Goal: Task Accomplishment & Management: Manage account settings

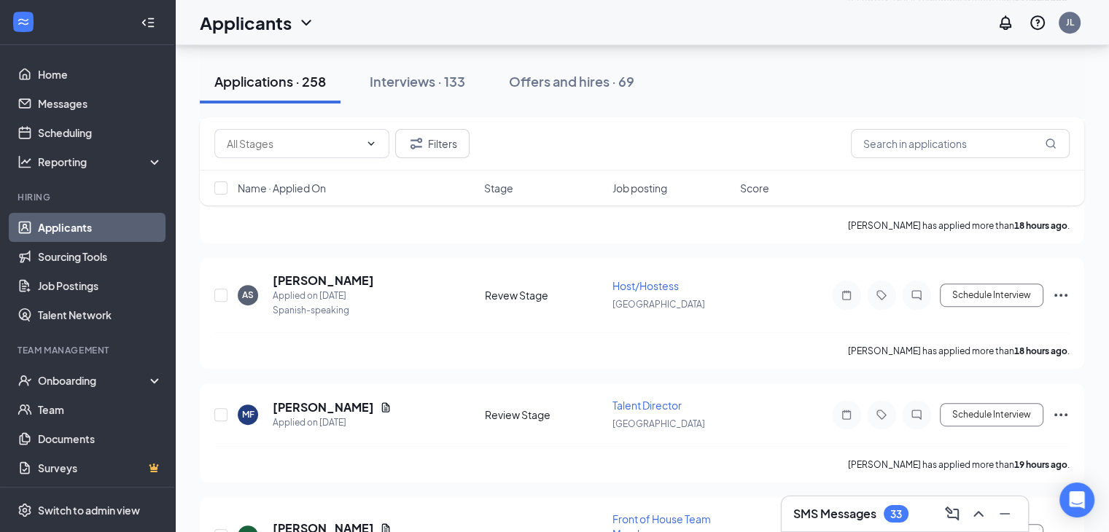
scroll to position [338, 0]
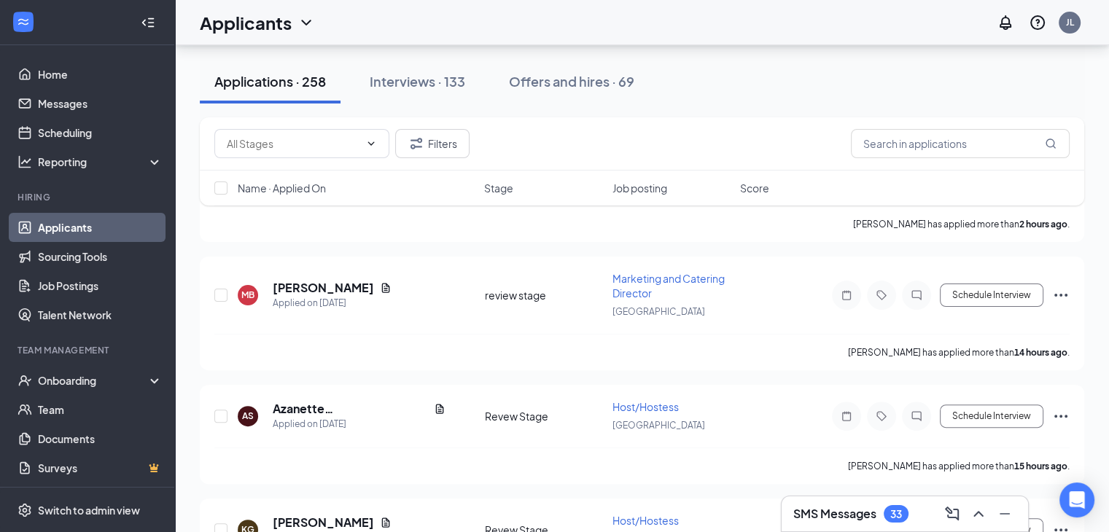
click at [405, 159] on div "Filters" at bounding box center [642, 143] width 885 height 53
click at [417, 154] on button "Filters" at bounding box center [432, 143] width 74 height 29
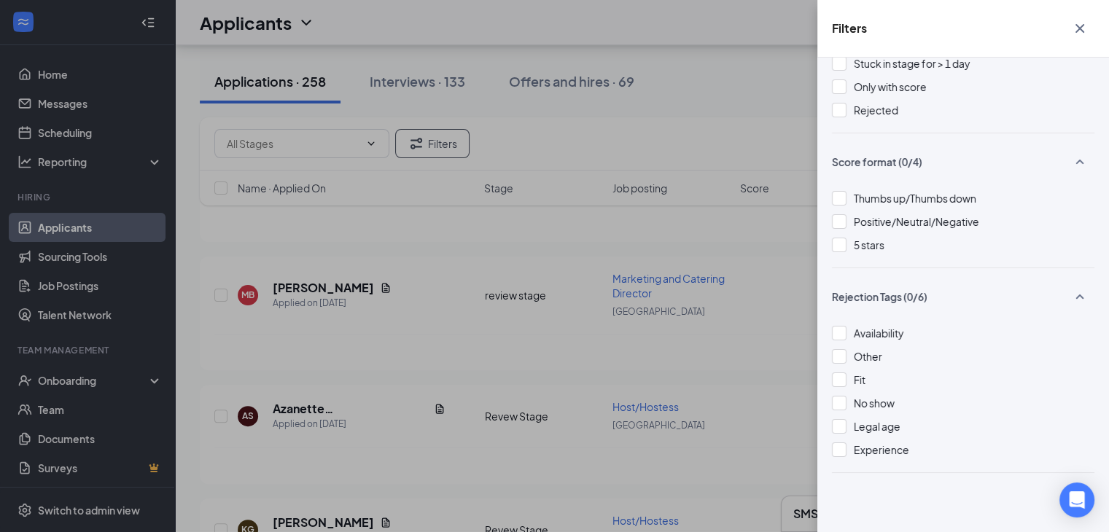
scroll to position [0, 0]
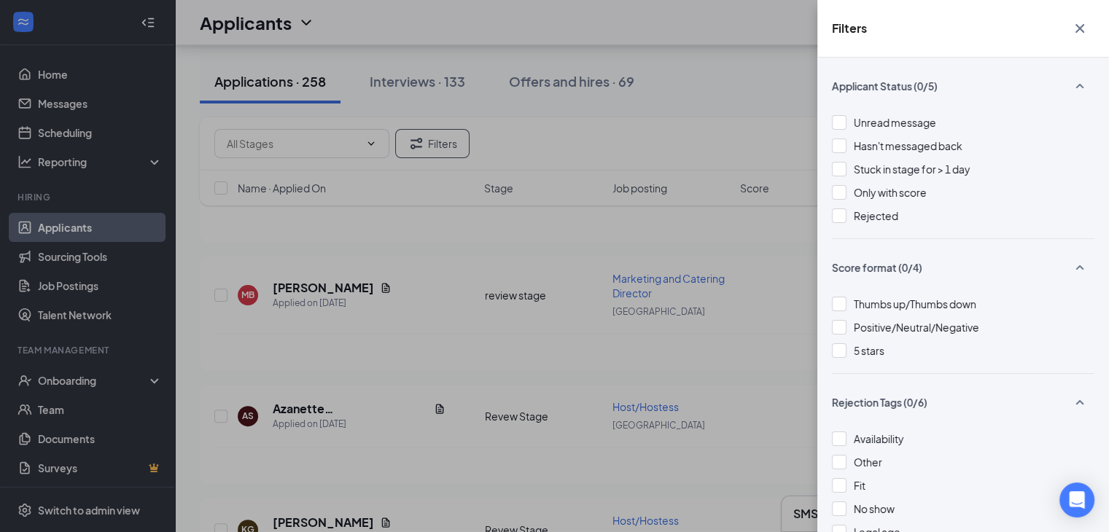
click at [680, 188] on div "Filters Applicant Status (0/5) Unread message Hasn't messaged back Stuck in sta…" at bounding box center [554, 266] width 1109 height 532
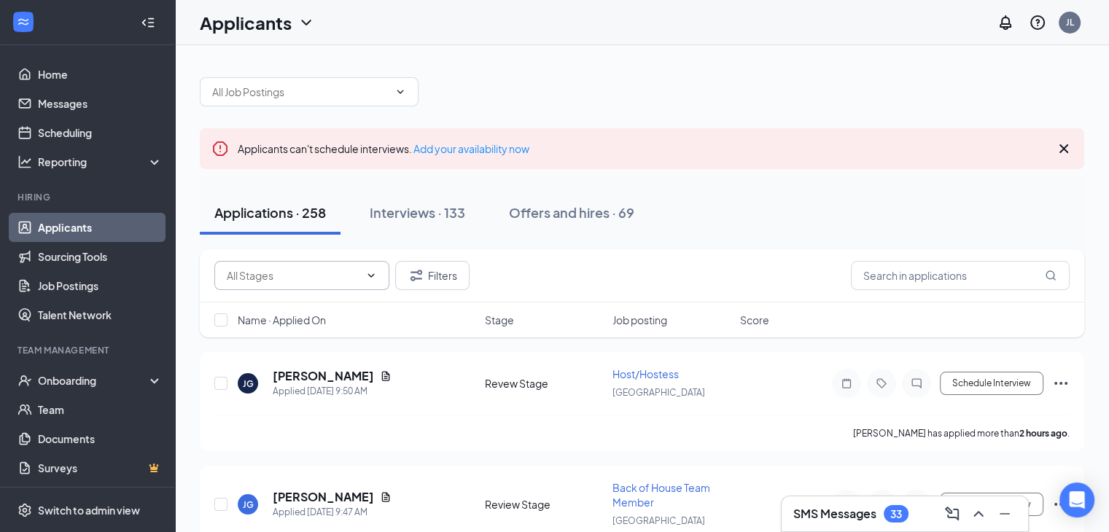
click at [307, 284] on span at bounding box center [301, 275] width 175 height 29
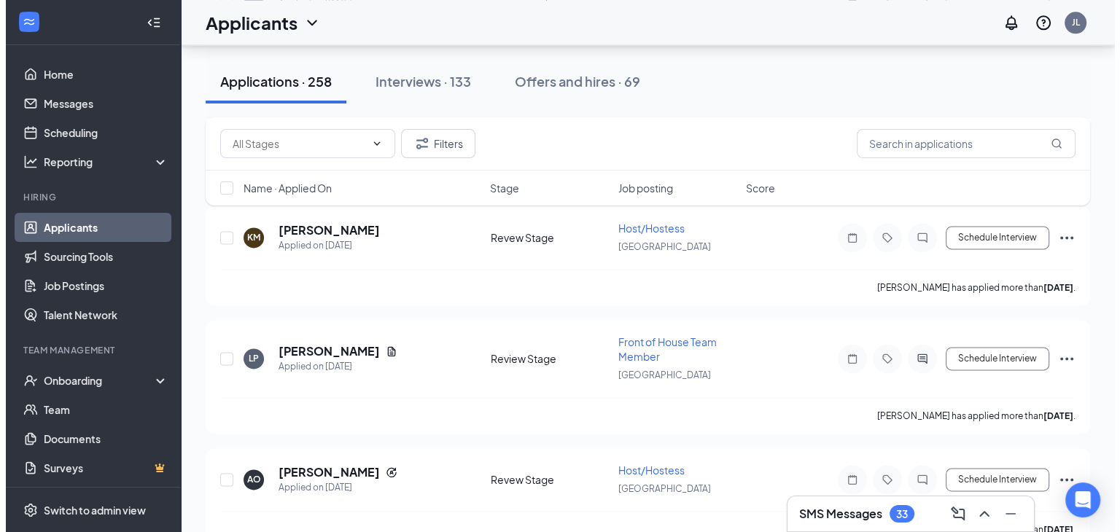
scroll to position [7419, 0]
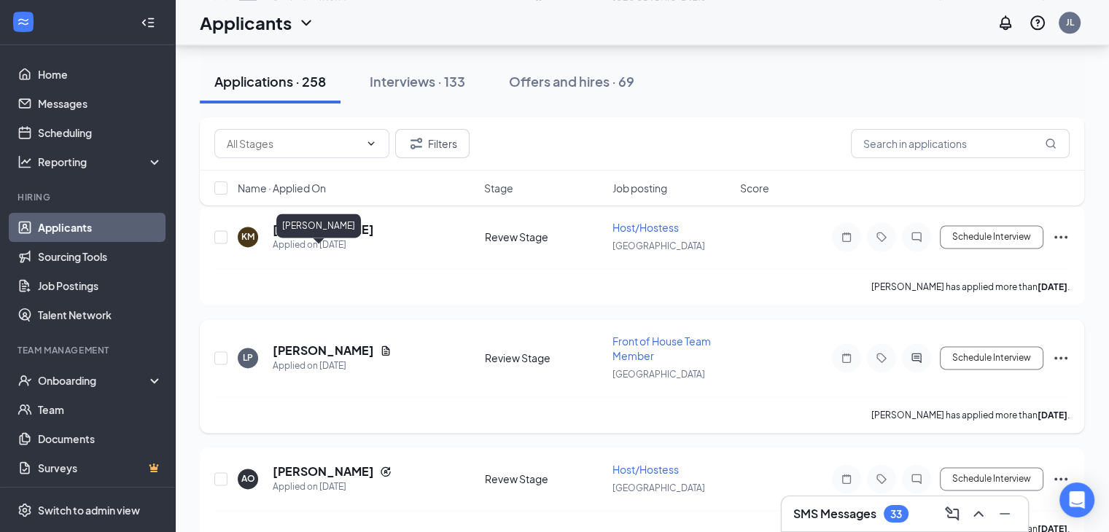
click at [300, 343] on h5 "[PERSON_NAME]" at bounding box center [323, 351] width 101 height 16
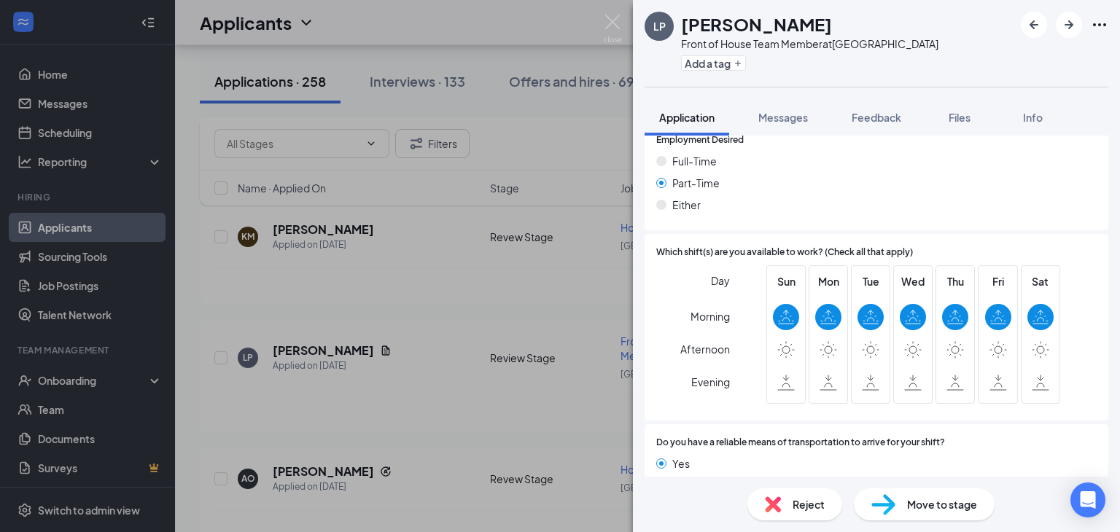
scroll to position [1082, 0]
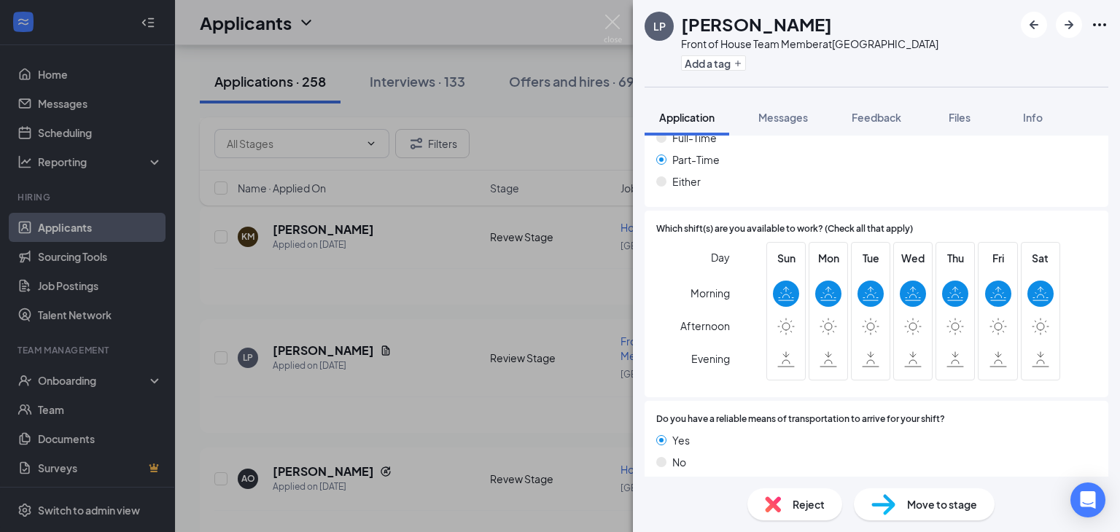
click at [456, 317] on div "LP [PERSON_NAME] Front of House Team Member at [GEOGRAPHIC_DATA] Add a tag Appl…" at bounding box center [560, 266] width 1120 height 532
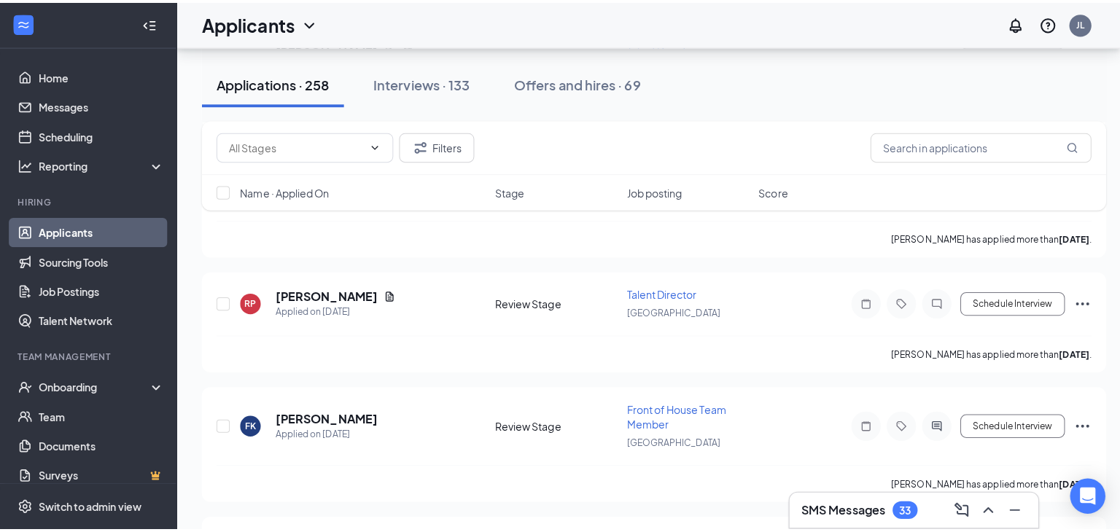
scroll to position [8661, 0]
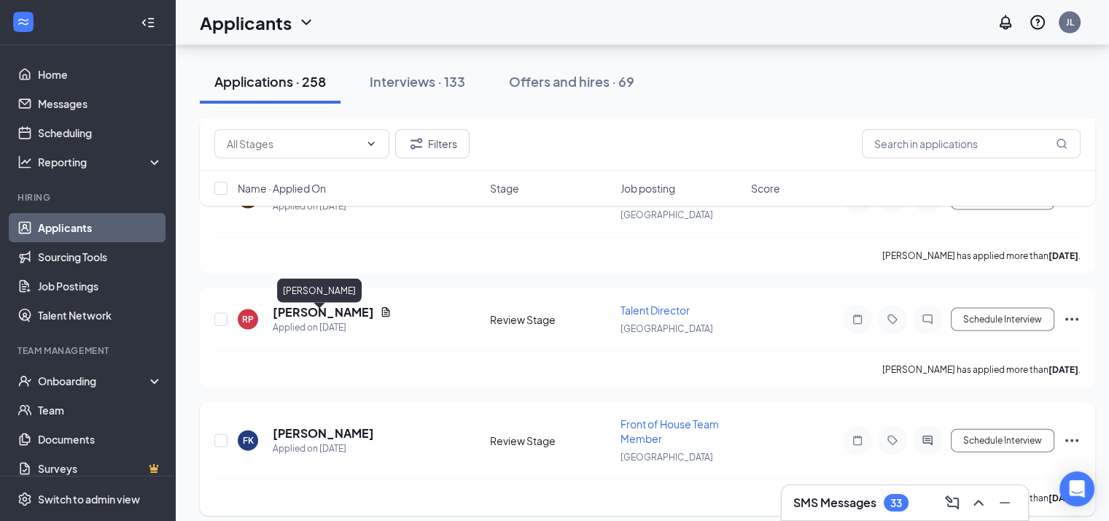
click at [313, 425] on h5 "Fatima Kerps" at bounding box center [323, 433] width 101 height 16
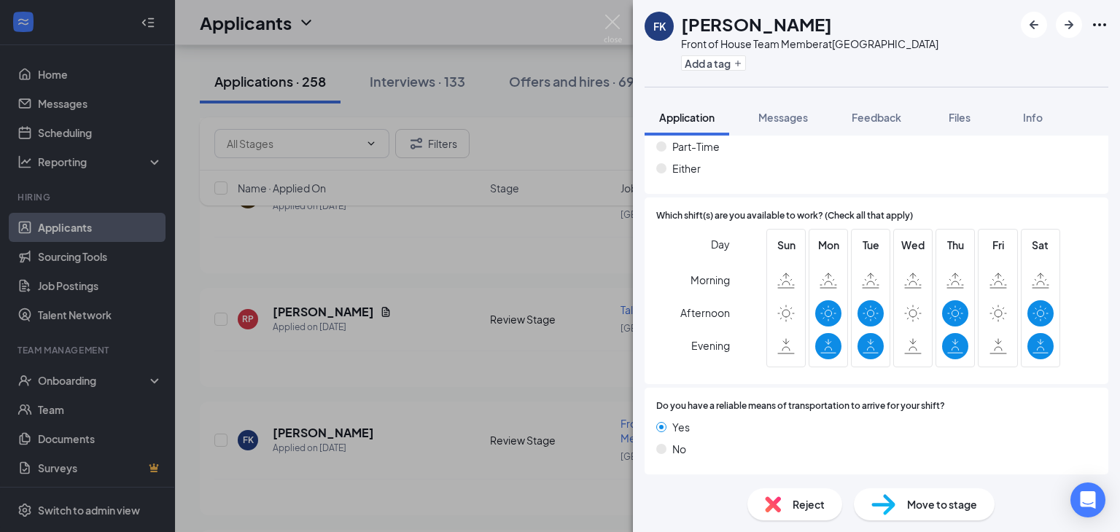
scroll to position [977, 0]
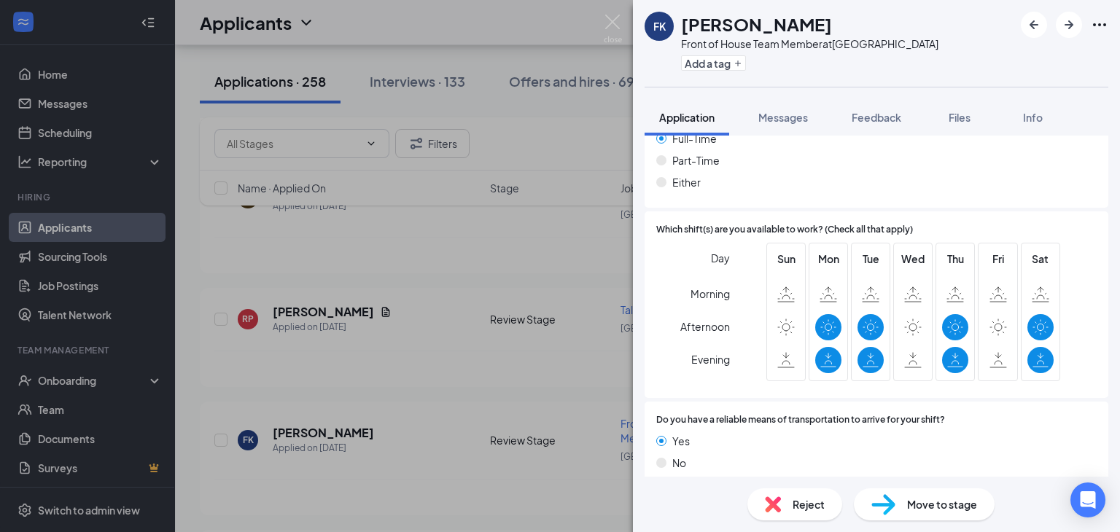
click at [420, 397] on div "FK Fatima Kerps Front of House Team Member at Edinburg Add a tag Application Me…" at bounding box center [560, 266] width 1120 height 532
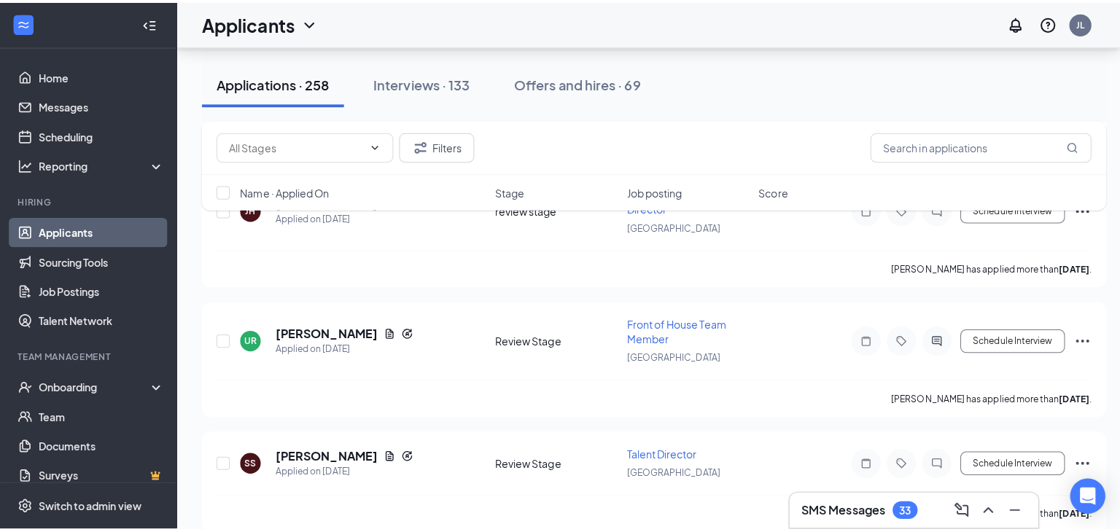
scroll to position [8282, 0]
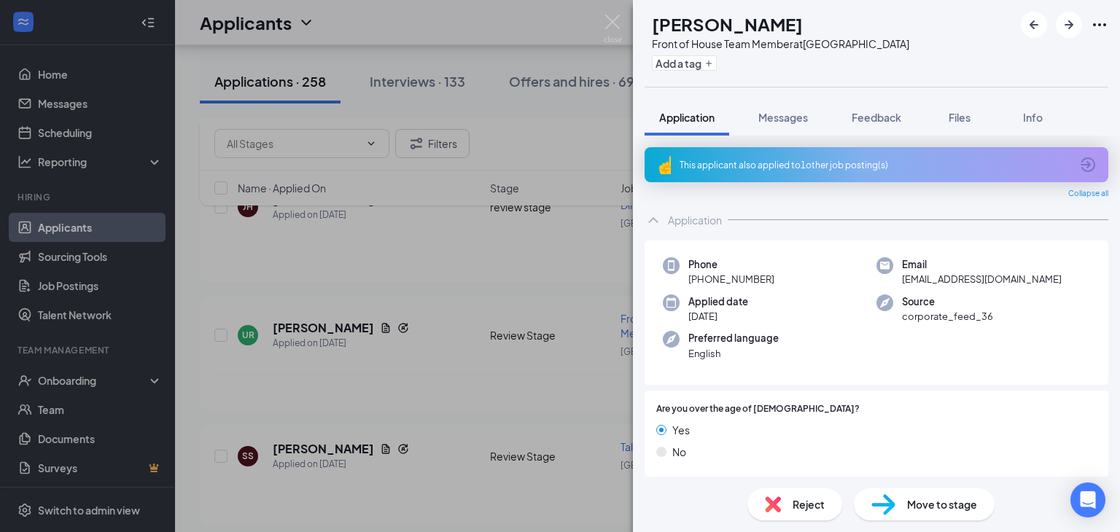
scroll to position [2, 0]
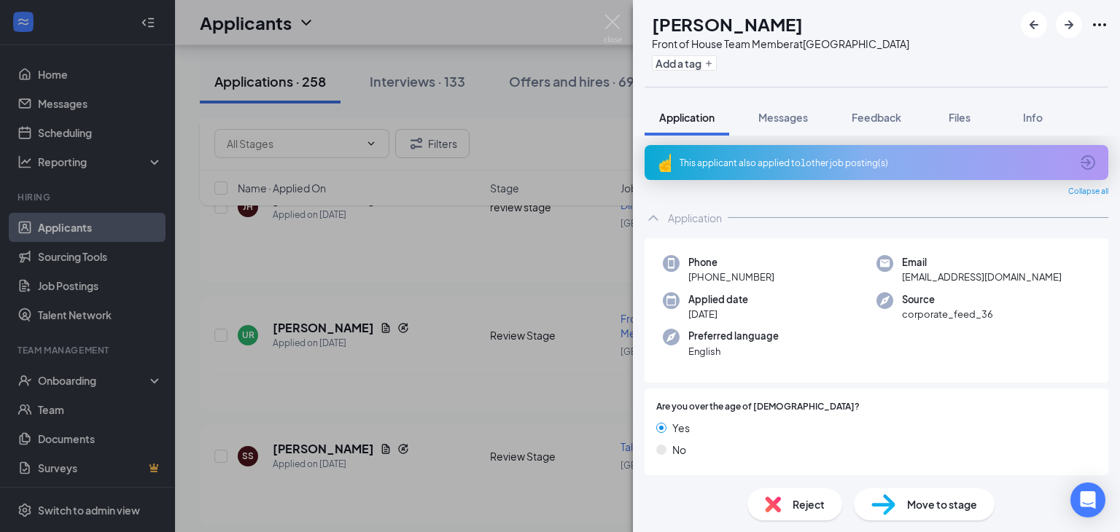
click at [534, 242] on div "AA Angel Ayala Front of House Team Member at Edinburg Add a tag Application Mes…" at bounding box center [560, 266] width 1120 height 532
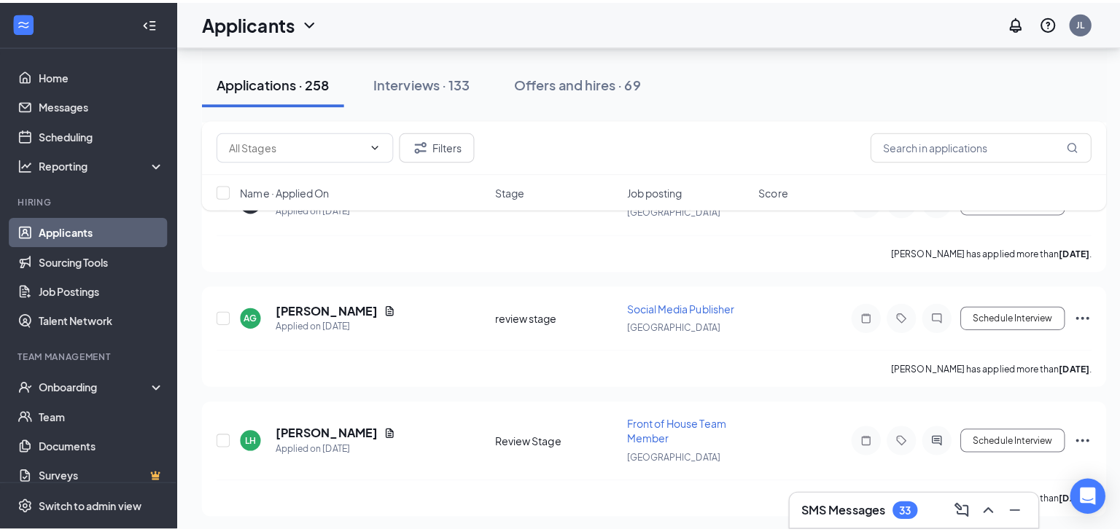
scroll to position [7693, 0]
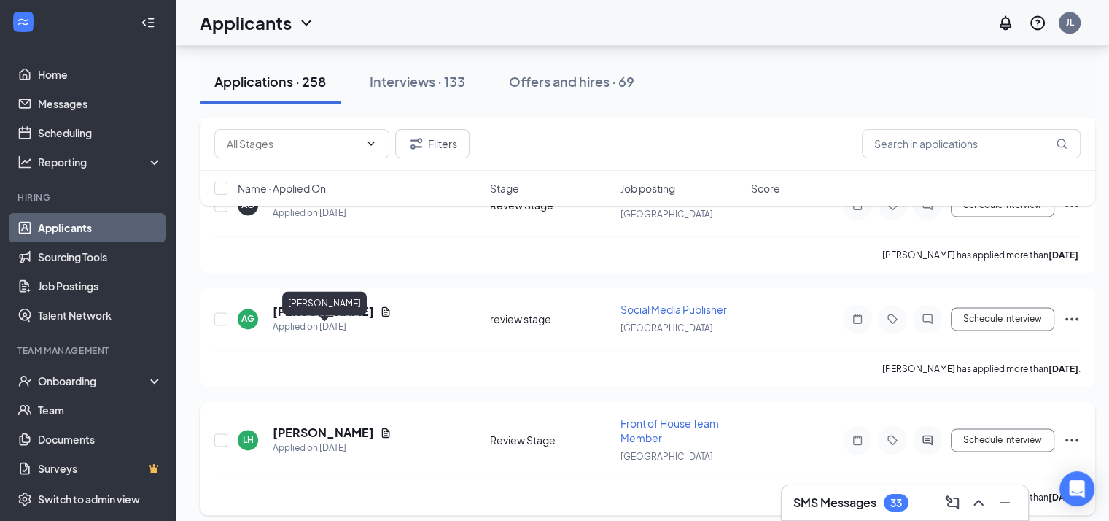
click at [313, 424] on h5 "Lenanna Hernandez" at bounding box center [323, 432] width 101 height 16
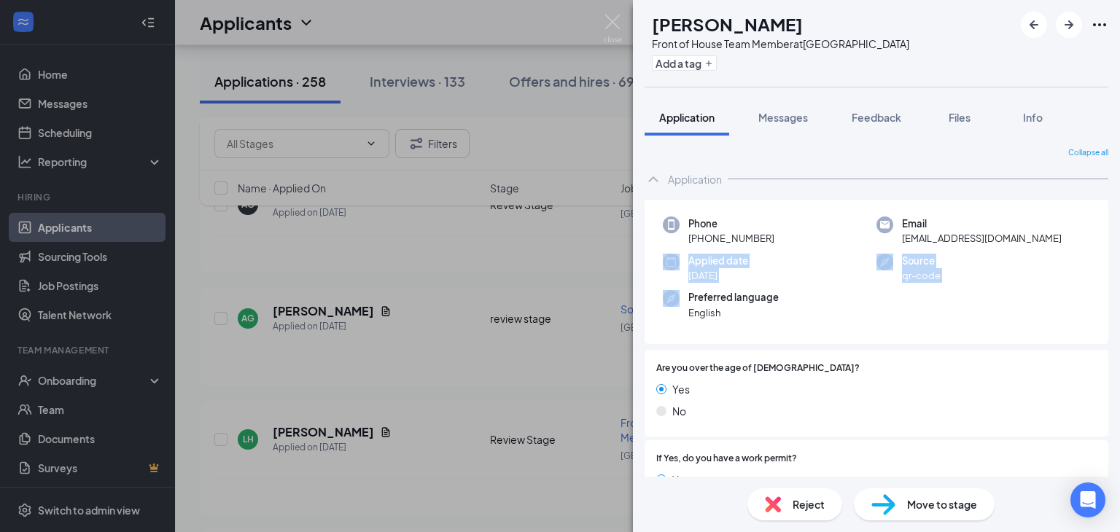
click at [537, 287] on div "LH Lenanna Hernandez Front of House Team Member at Edinburg Add a tag Applicati…" at bounding box center [560, 266] width 1120 height 532
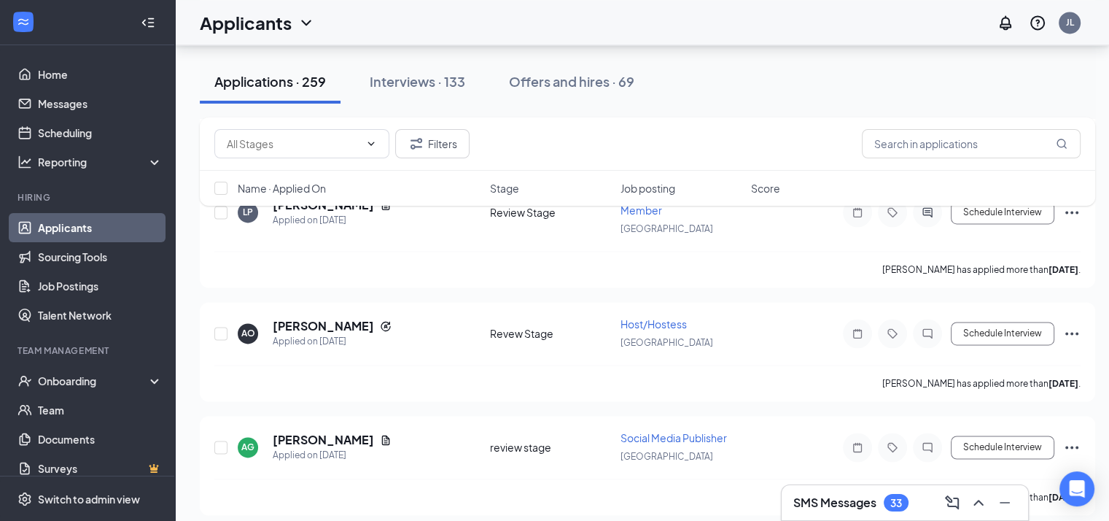
scroll to position [7708, 0]
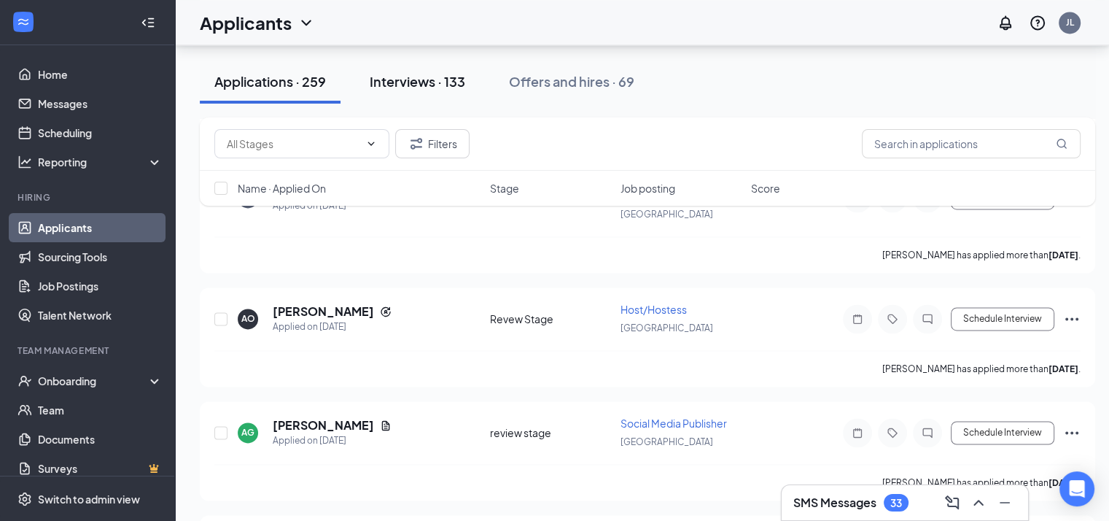
click at [430, 79] on div "Interviews · 133" at bounding box center [418, 81] width 96 height 18
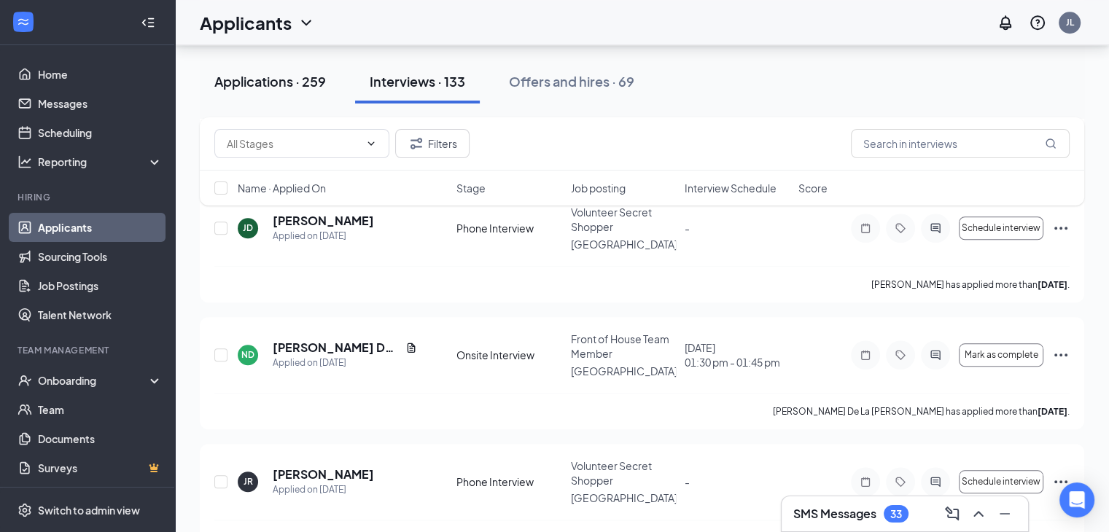
scroll to position [1289, 0]
click at [88, 134] on link "Scheduling" at bounding box center [100, 132] width 125 height 29
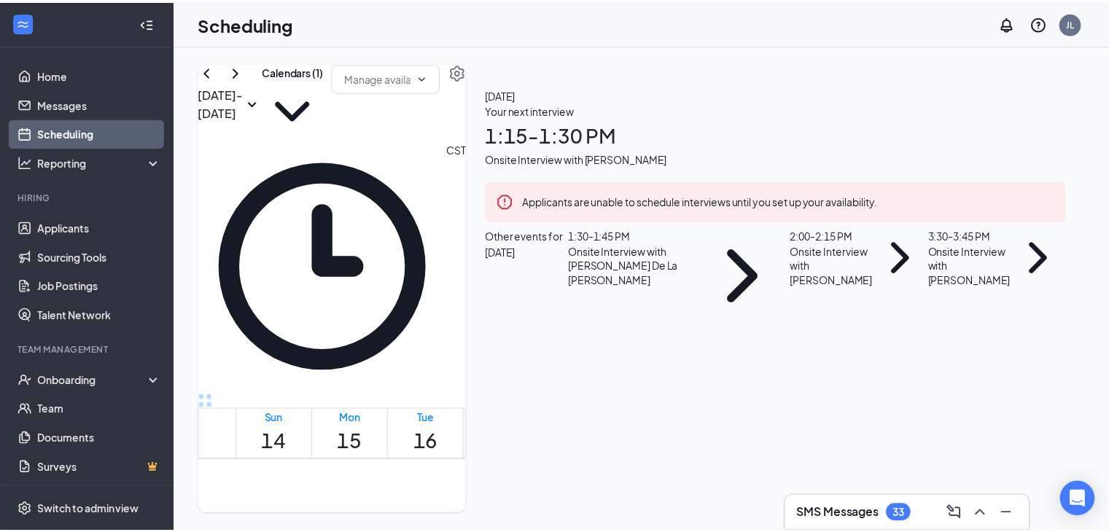
scroll to position [99, 0]
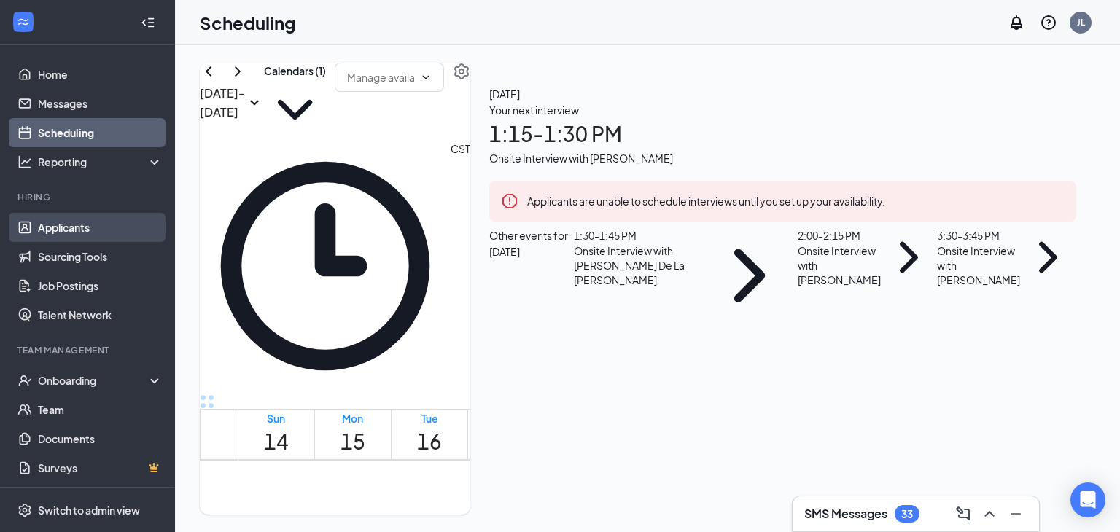
click at [85, 228] on link "Applicants" at bounding box center [100, 227] width 125 height 29
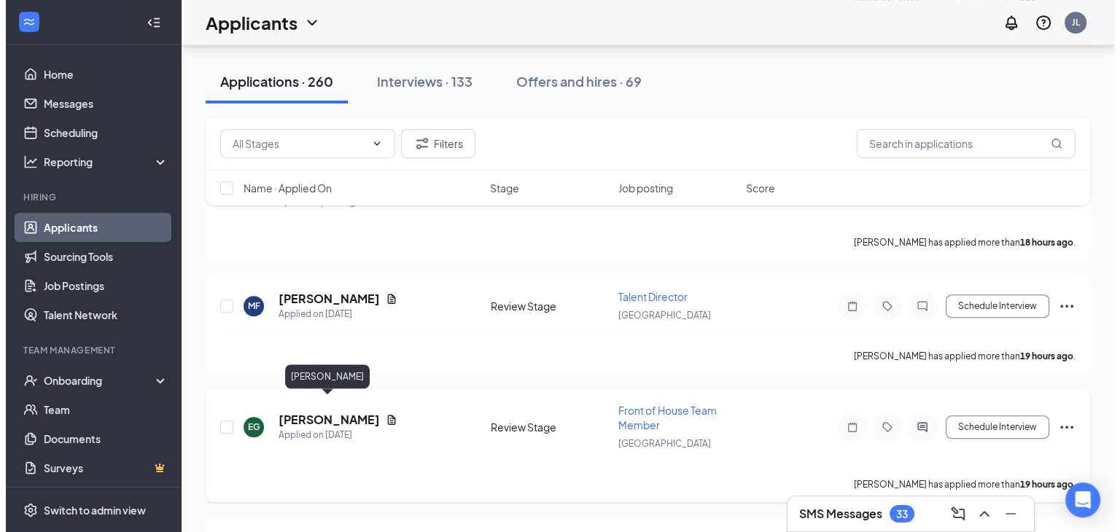
scroll to position [1103, 0]
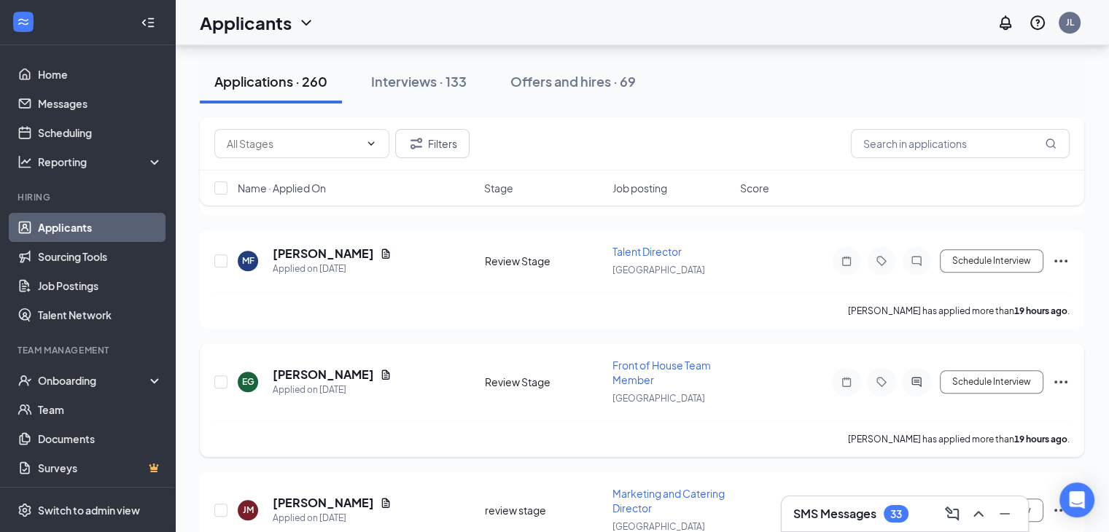
click at [335, 358] on div "EG Elyssa Guajardo Applied on Sep 15 Review Stage Front of House Team Member Ed…" at bounding box center [641, 389] width 855 height 63
click at [331, 367] on h5 "Elyssa Guajardo" at bounding box center [323, 375] width 101 height 16
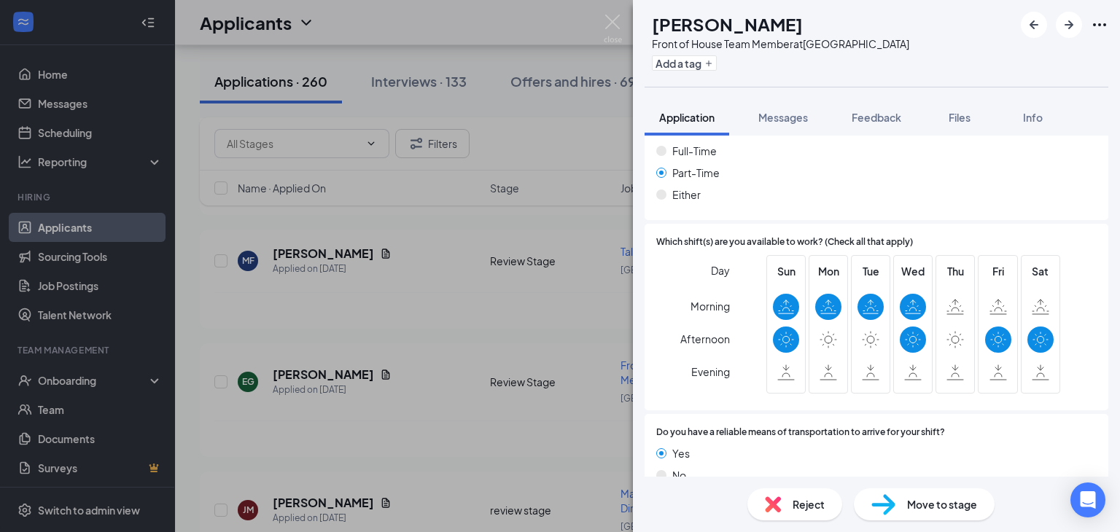
scroll to position [1030, 0]
click at [804, 500] on span "Reject" at bounding box center [809, 505] width 32 height 16
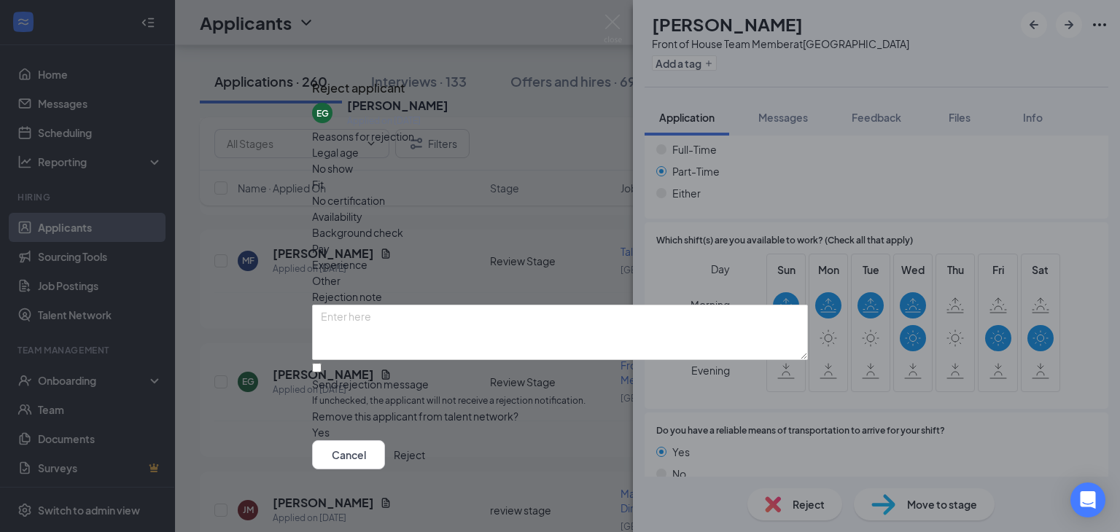
click at [362, 209] on span "Availability" at bounding box center [337, 217] width 50 height 16
click at [425, 445] on button "Reject" at bounding box center [409, 454] width 31 height 29
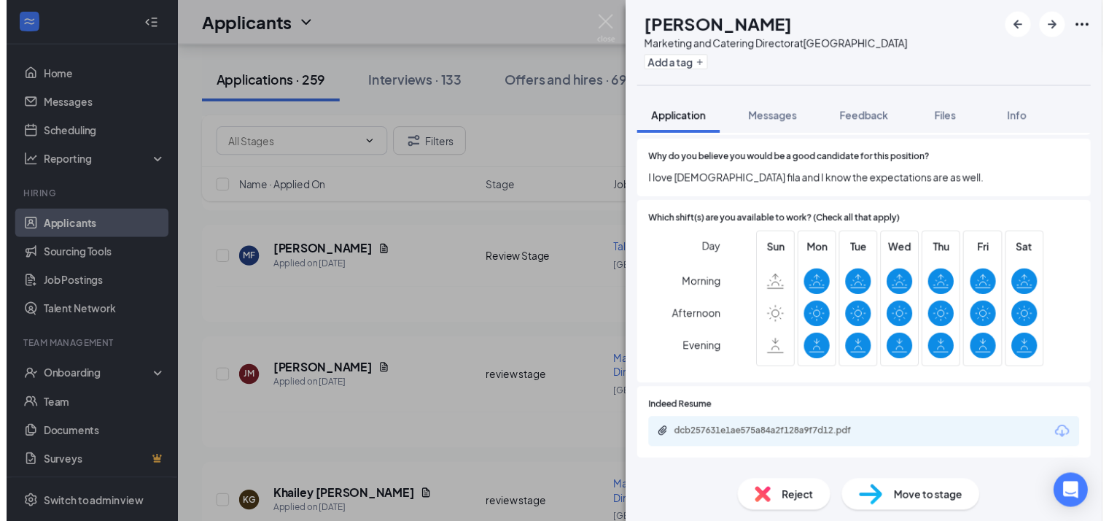
scroll to position [777, 0]
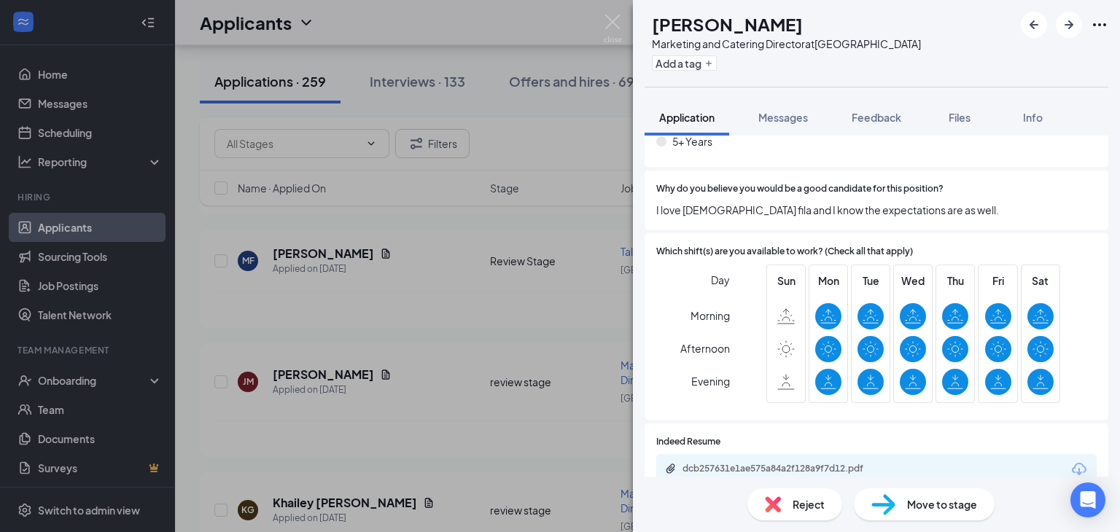
click at [465, 384] on div "JM Juan Montiel Marketing and Catering Director at Edinburg Add a tag Applicati…" at bounding box center [560, 266] width 1120 height 532
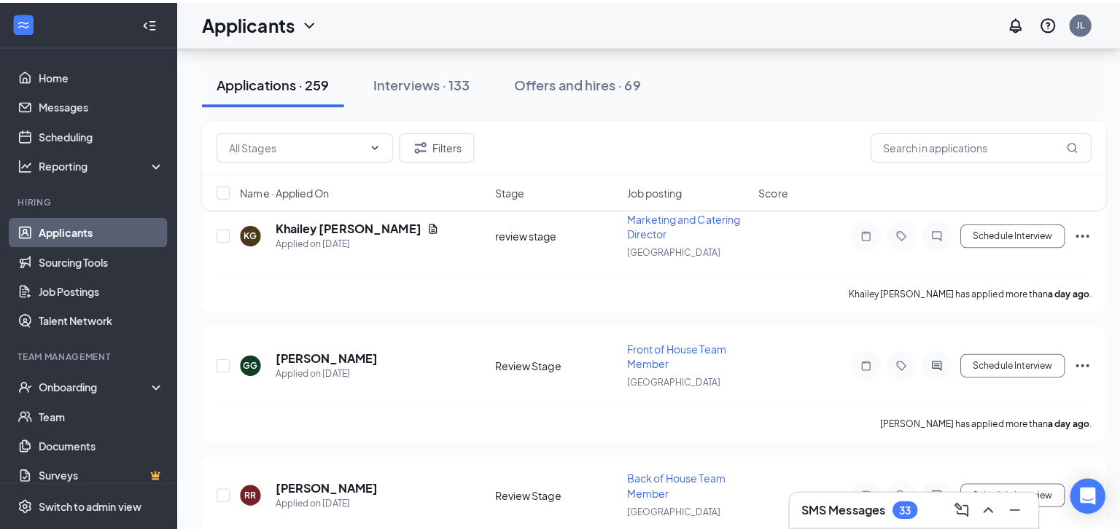
scroll to position [1383, 0]
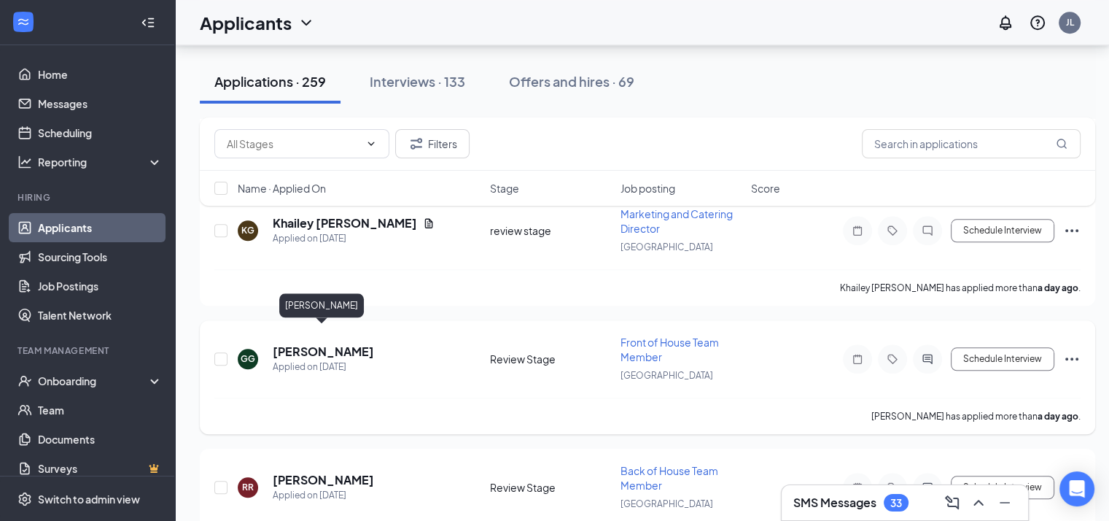
click at [335, 343] on h5 "[PERSON_NAME]" at bounding box center [323, 351] width 101 height 16
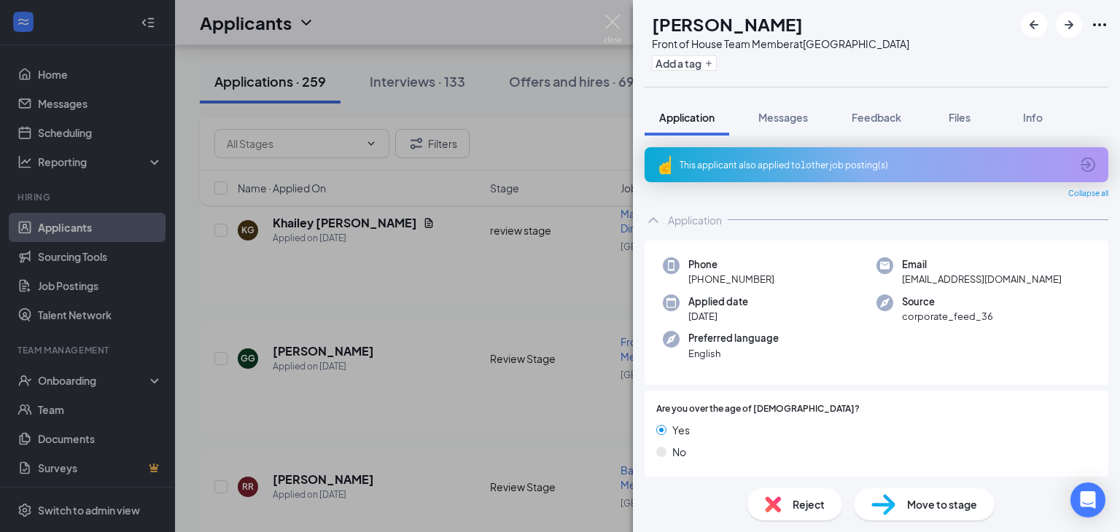
click at [438, 418] on div "GG Gianni Gonzalez Front of House Team Member at Edinburg Add a tag Application…" at bounding box center [560, 266] width 1120 height 532
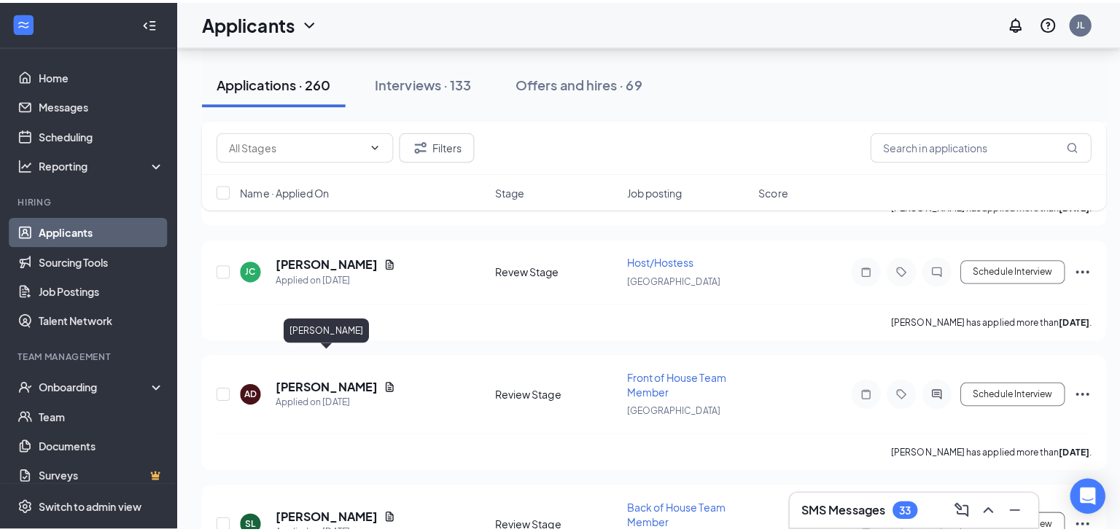
scroll to position [2096, 0]
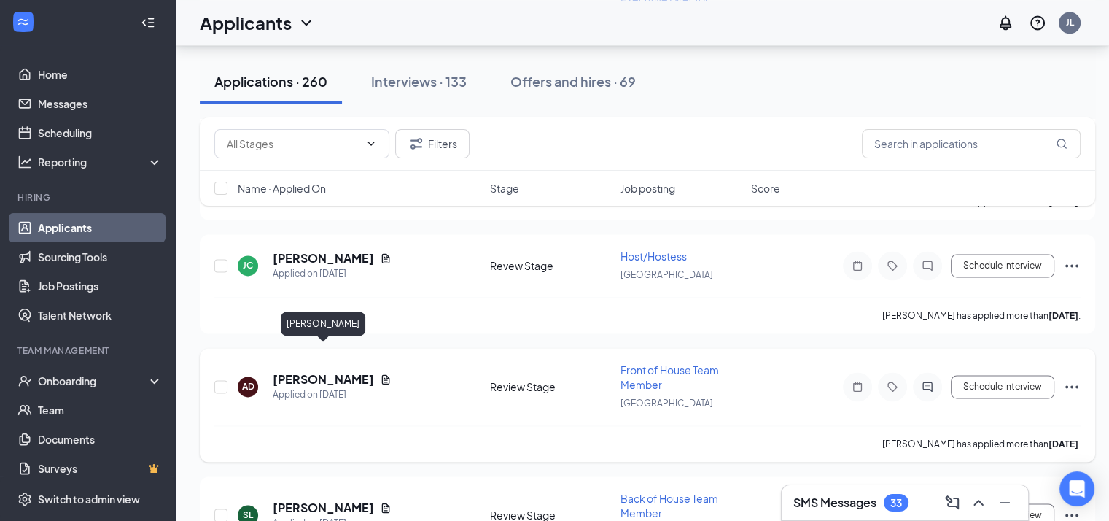
click at [349, 371] on h5 "[PERSON_NAME]" at bounding box center [323, 379] width 101 height 16
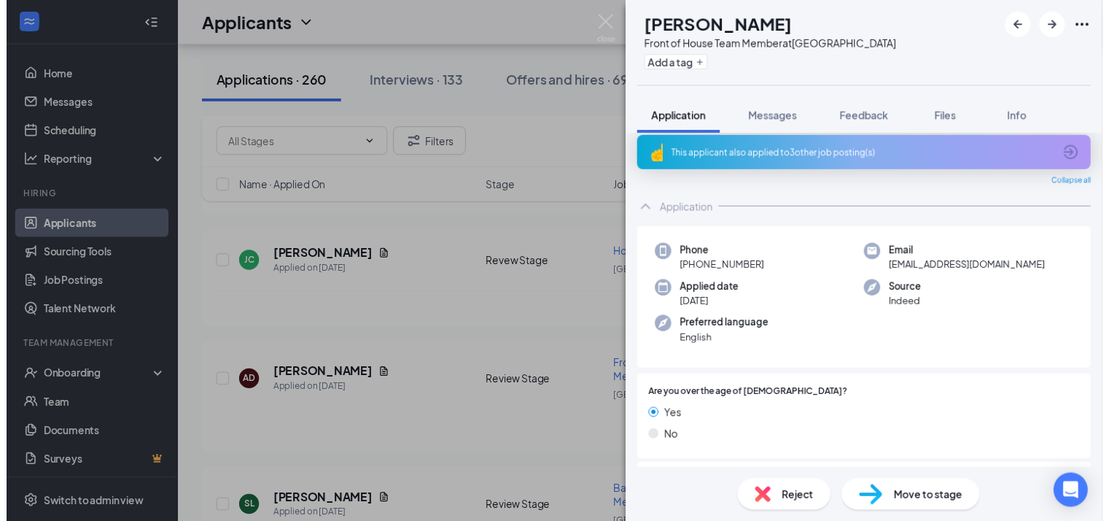
scroll to position [9, 0]
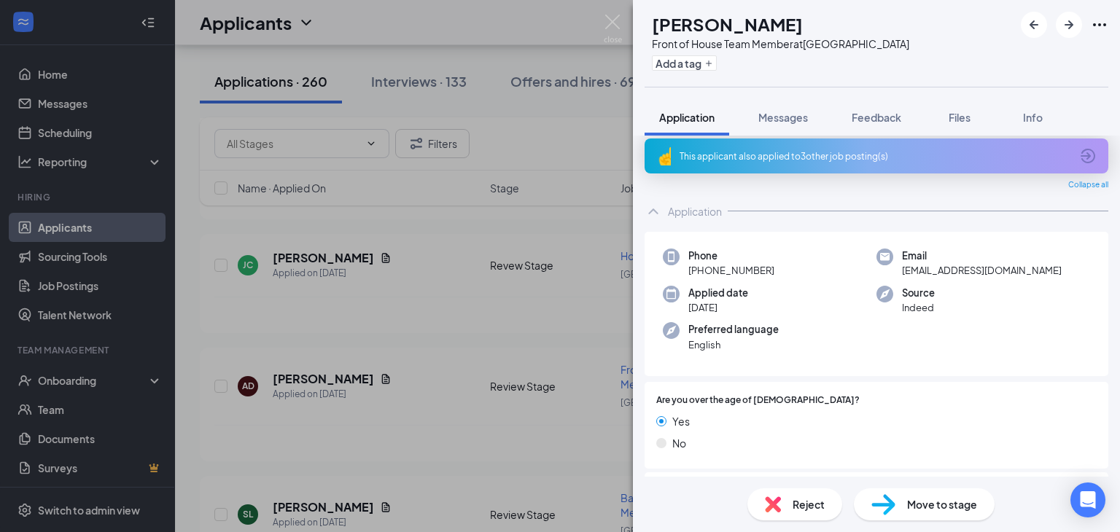
click at [532, 361] on div "AD angelique delgado Front of House Team Member at Edinburg Add a tag Applicati…" at bounding box center [560, 266] width 1120 height 532
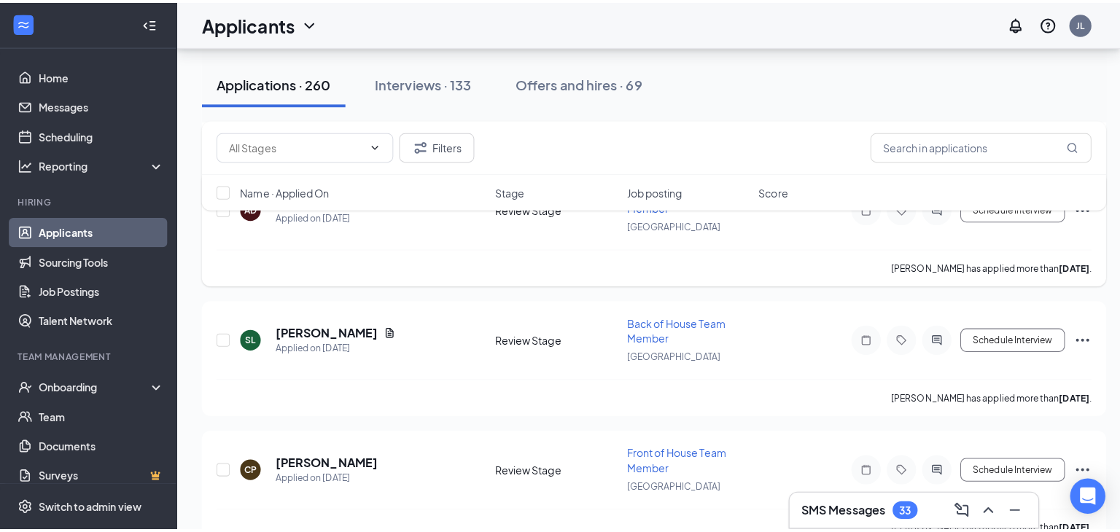
scroll to position [2329, 0]
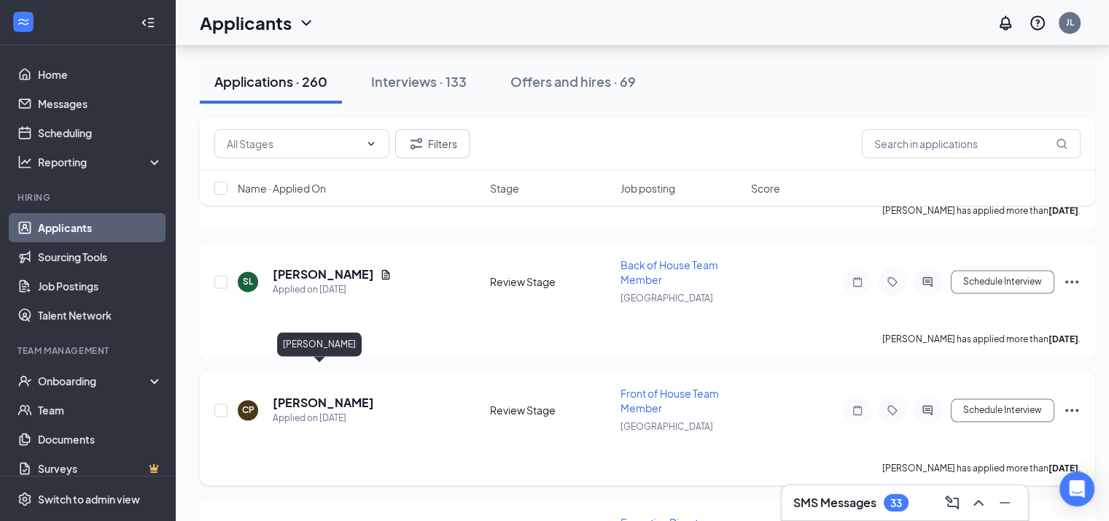
click at [329, 395] on h5 "[PERSON_NAME]" at bounding box center [323, 403] width 101 height 16
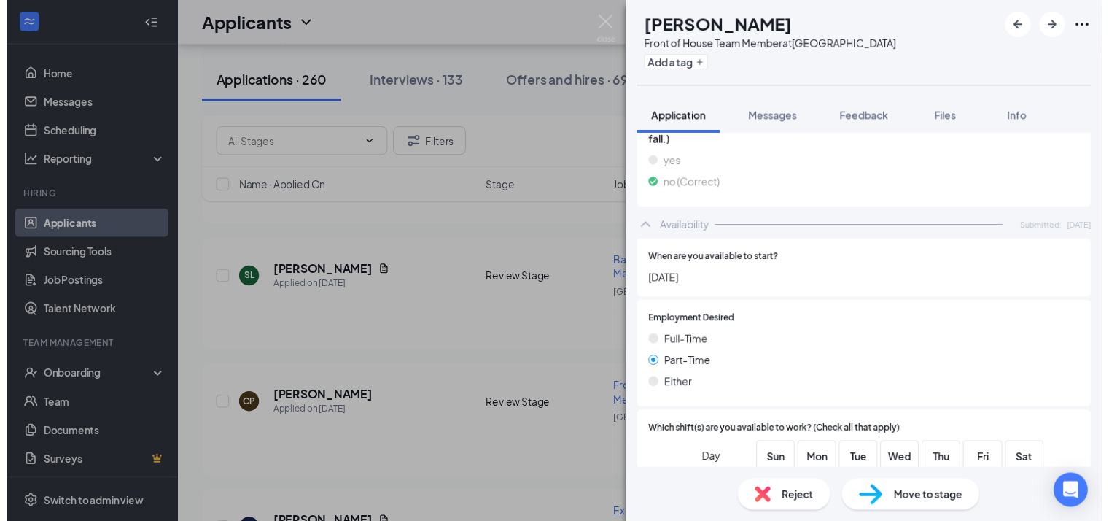
scroll to position [907, 0]
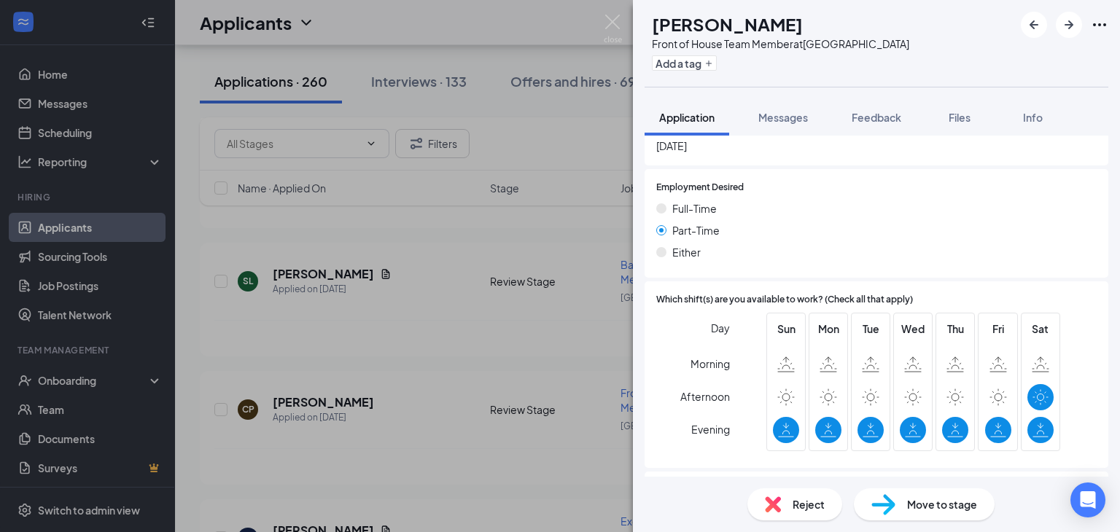
click at [483, 343] on div "CP Cecilia Perez Front of House Team Member at Edinburg Add a tag Application M…" at bounding box center [560, 266] width 1120 height 532
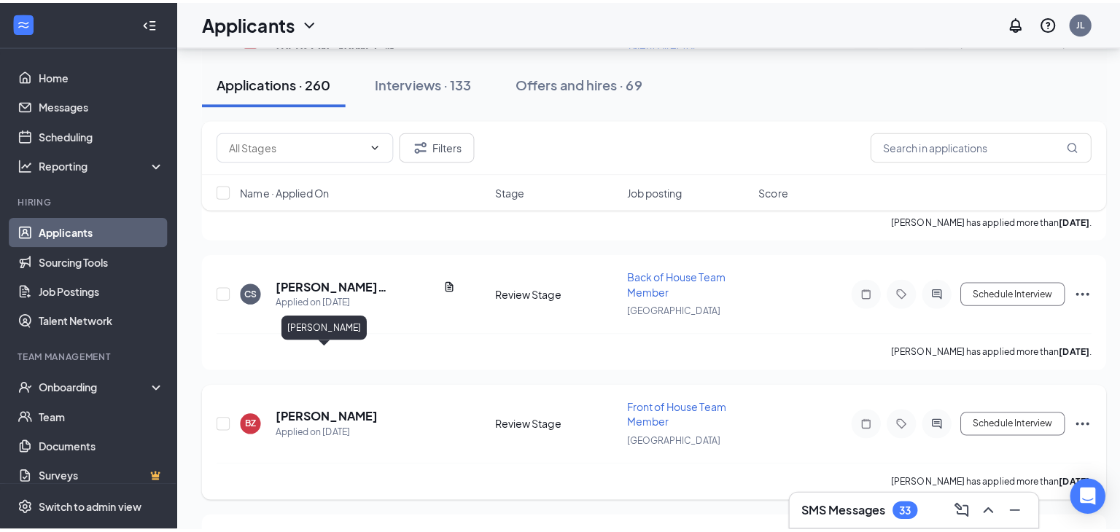
scroll to position [4530, 0]
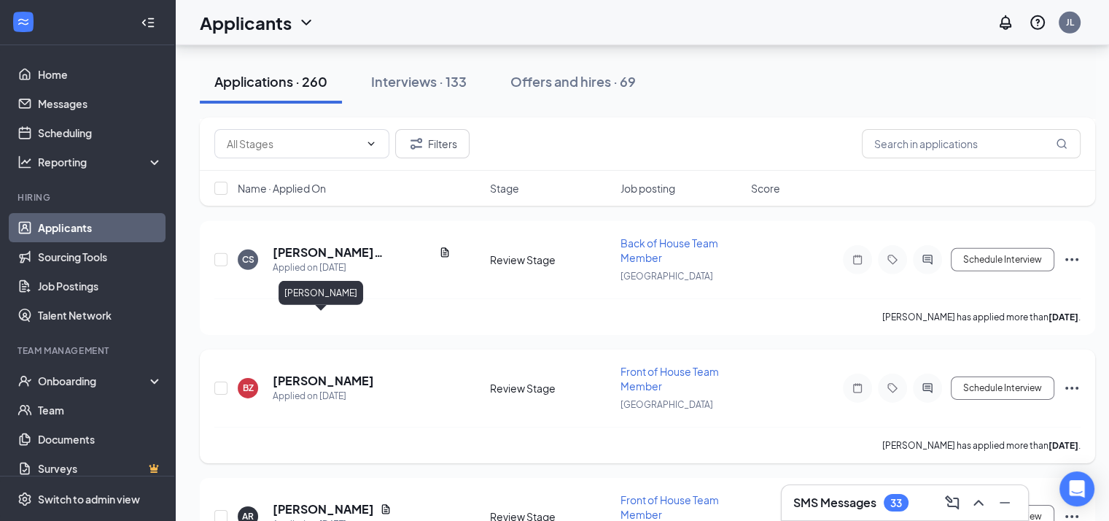
click at [314, 373] on h5 "Brianna Zuniga" at bounding box center [323, 381] width 101 height 16
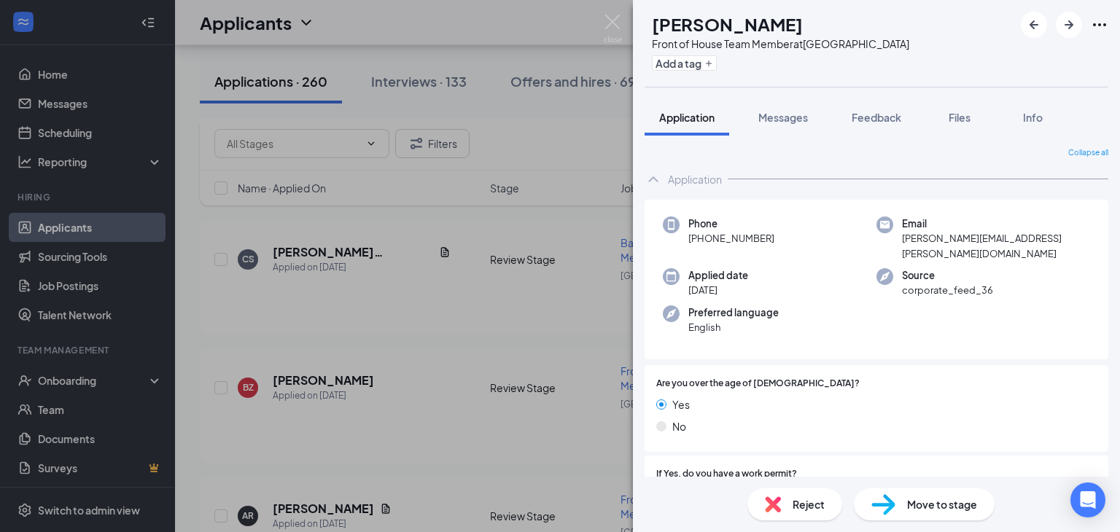
click at [557, 234] on div "BZ Brianna Zuniga Front of House Team Member at Edinburg Add a tag Application …" at bounding box center [560, 266] width 1120 height 532
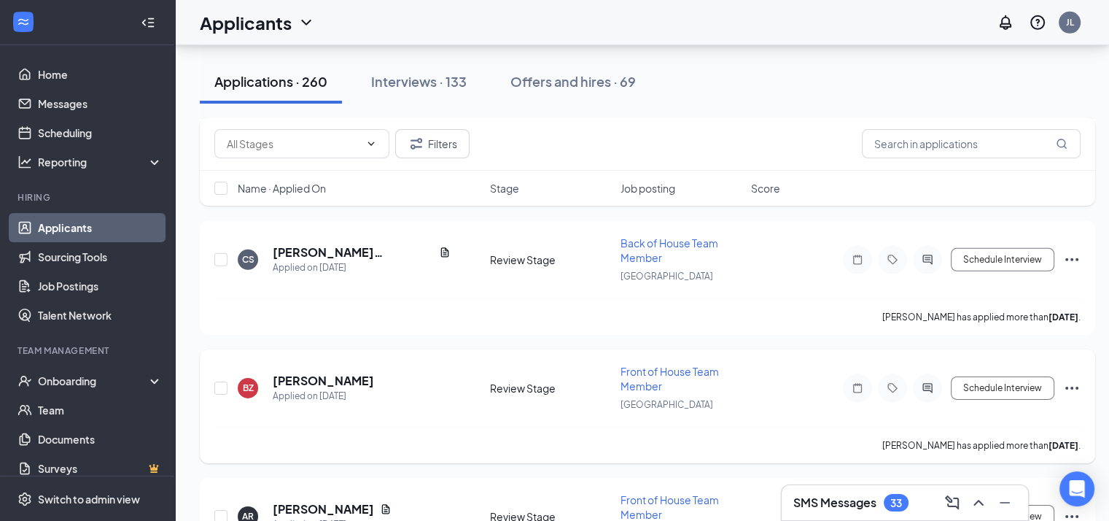
scroll to position [4683, 0]
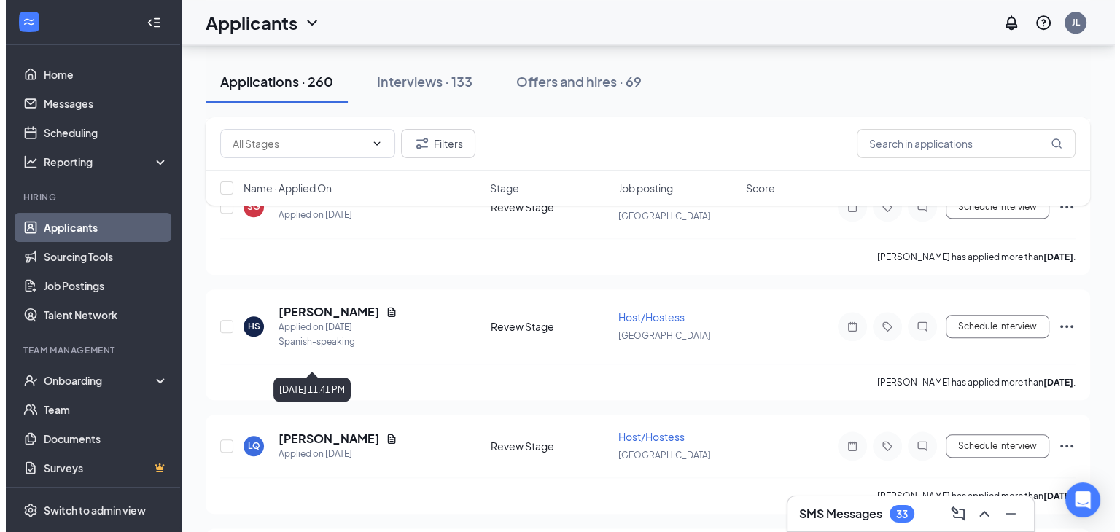
scroll to position [7206, 0]
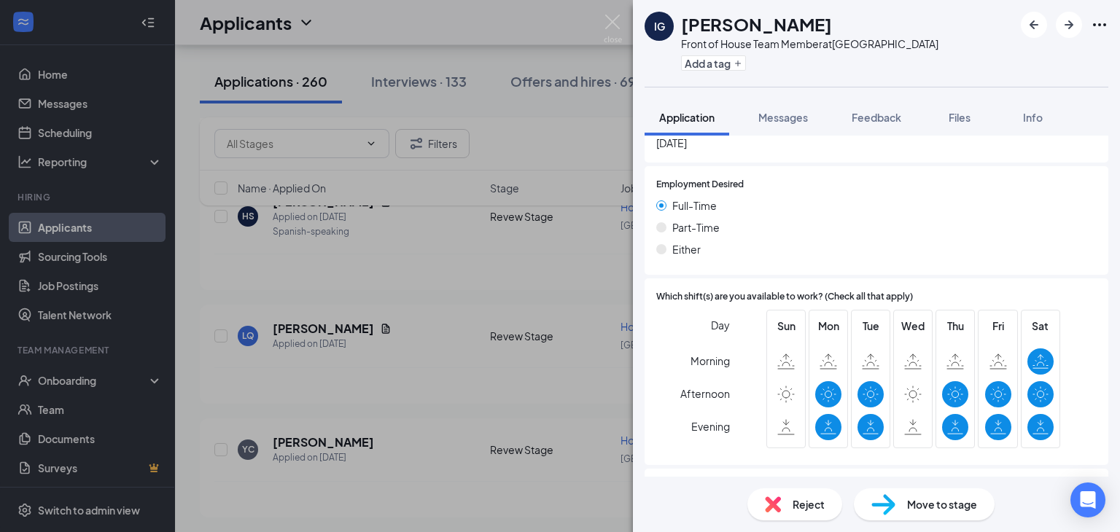
scroll to position [1071, 0]
click at [287, 435] on div "IG Ismael Garcia Front of House Team Member at Edinburg Add a tag Application M…" at bounding box center [560, 266] width 1120 height 532
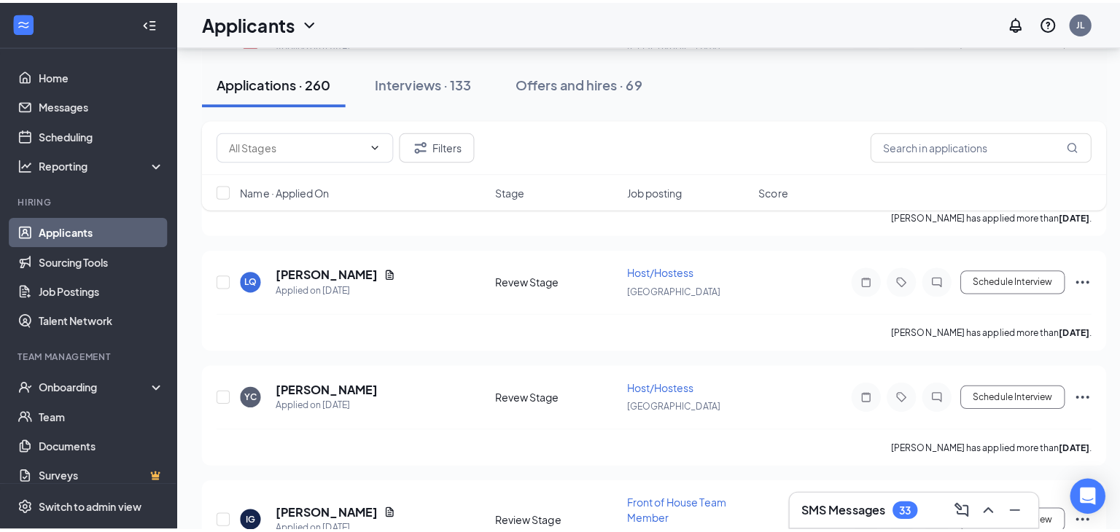
scroll to position [7263, 0]
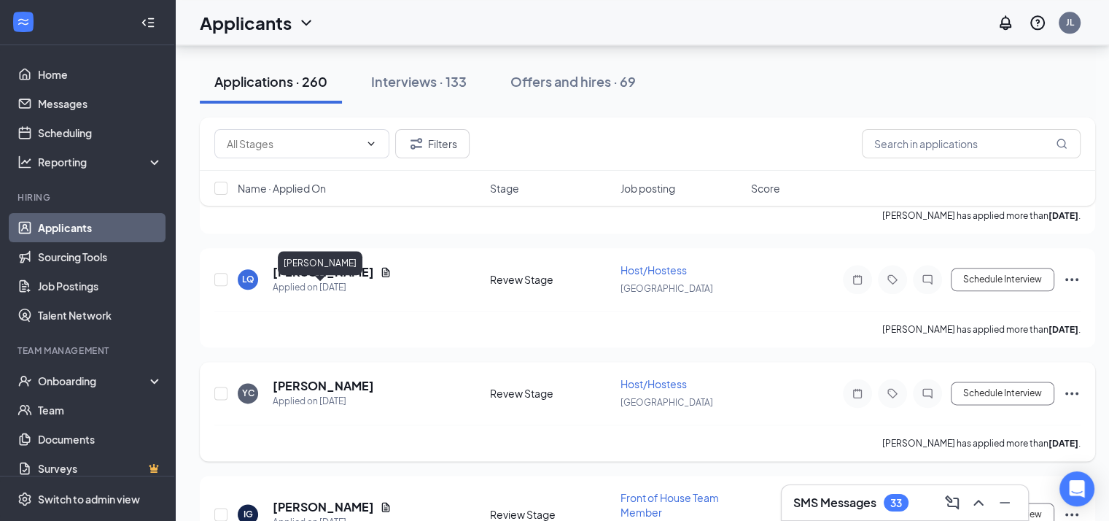
click at [302, 378] on h5 "[PERSON_NAME]" at bounding box center [323, 386] width 101 height 16
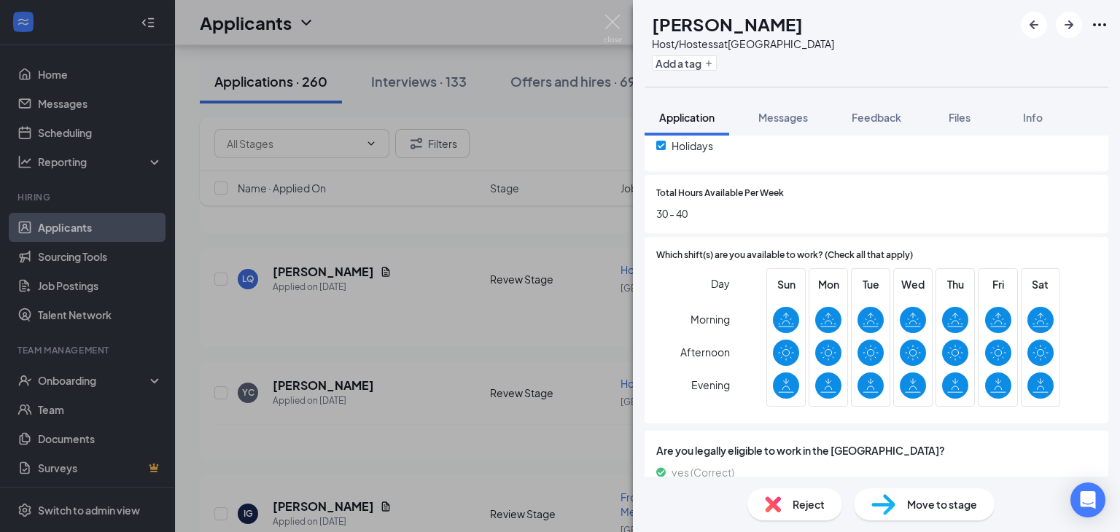
scroll to position [605, 0]
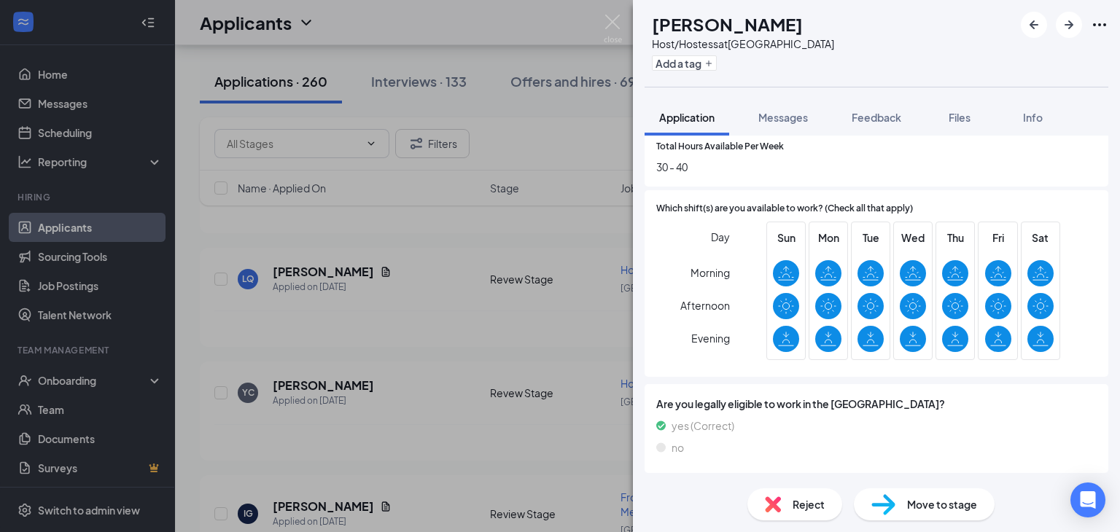
click at [500, 275] on div "YC Yesenia Cantu Host/Hostess at Edinburg Add a tag Application Messages Feedba…" at bounding box center [560, 266] width 1120 height 532
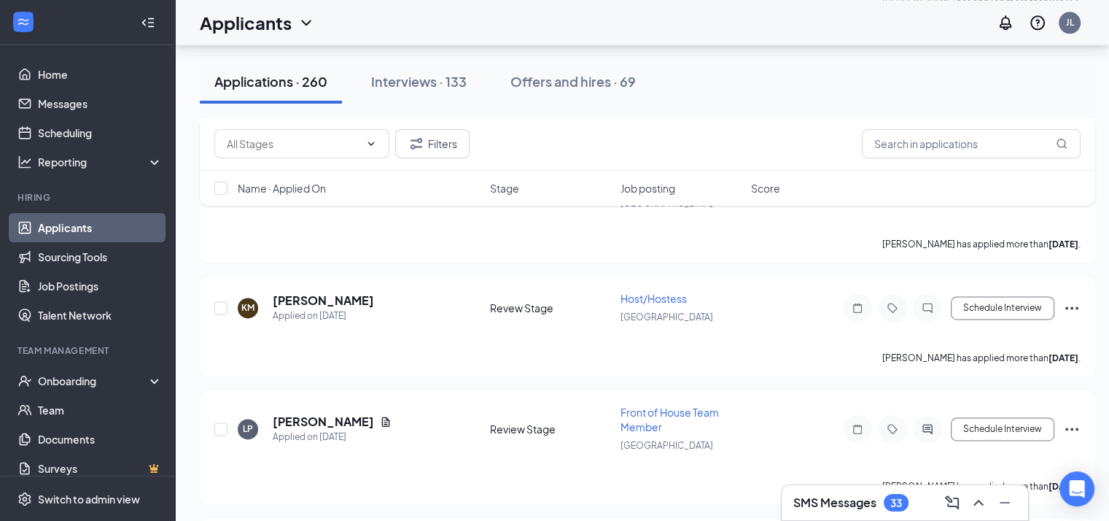
scroll to position [7530, 9]
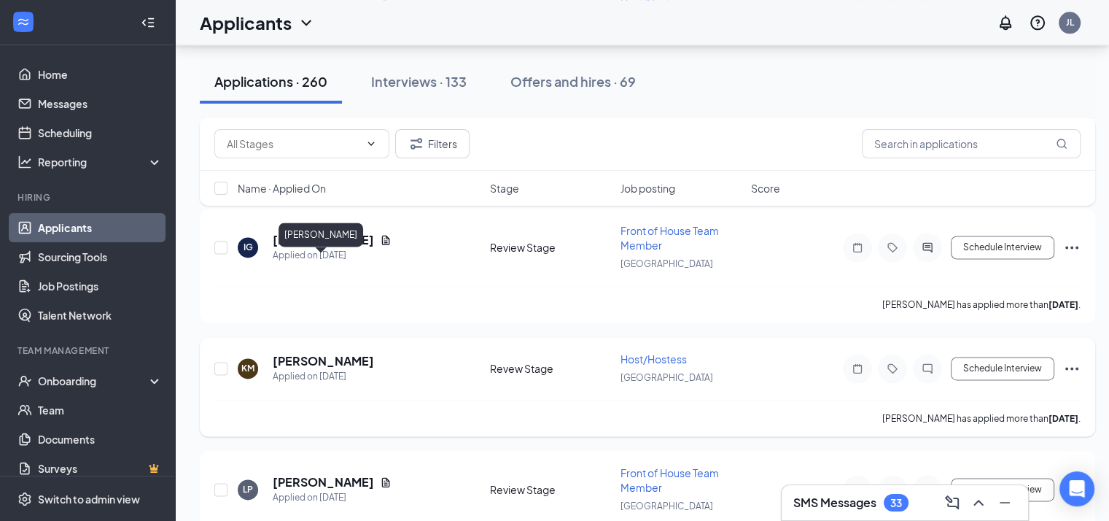
click at [316, 353] on h5 "Kelly Mendoza" at bounding box center [323, 361] width 101 height 16
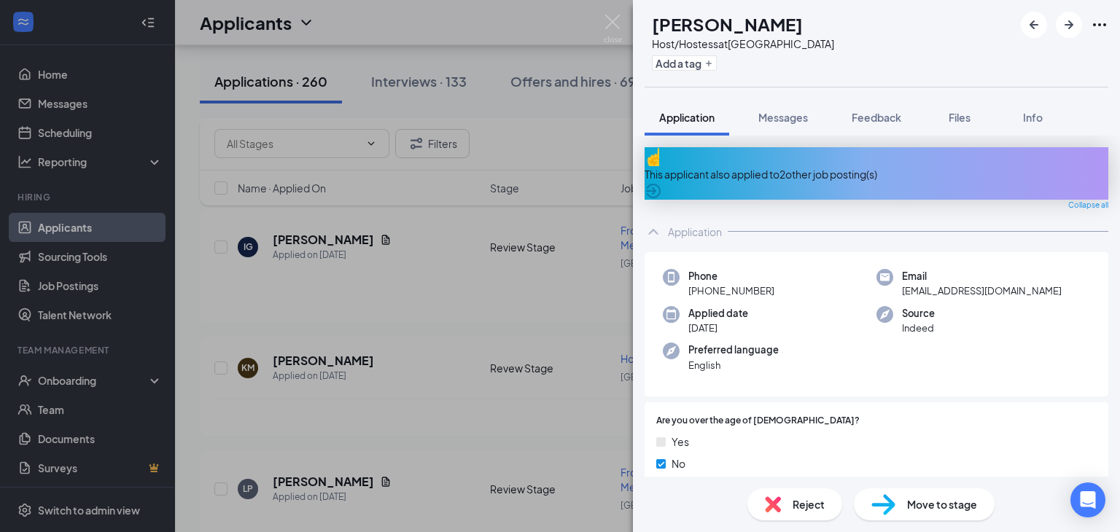
click at [593, 408] on div "KM Kelly Mendoza Host/Hostess at Edinburg Add a tag Application Messages Feedba…" at bounding box center [560, 266] width 1120 height 532
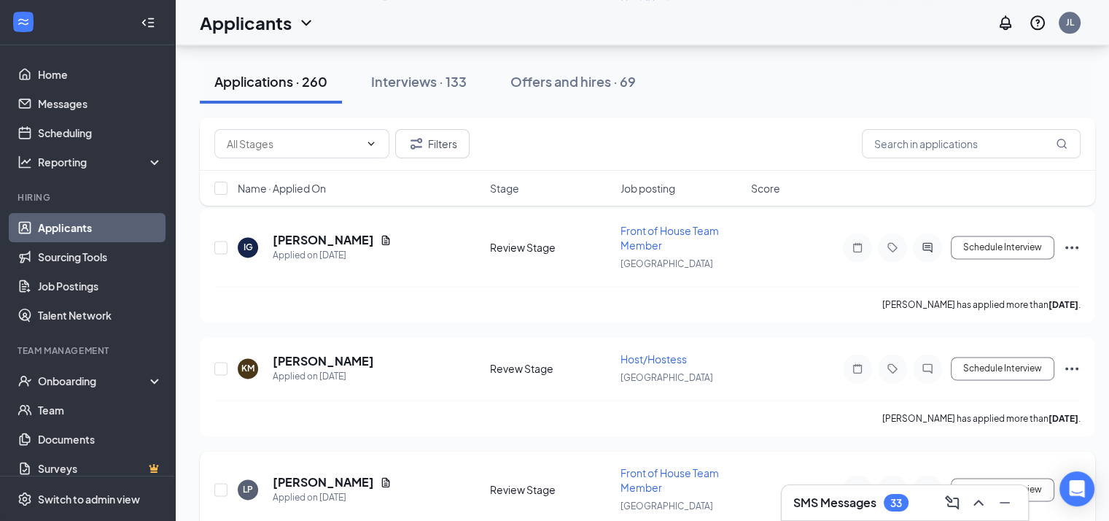
click at [306, 465] on div "LP leilani perez Applied on Sep 7 Review Stage Front of House Team Member Edinb…" at bounding box center [647, 496] width 866 height 63
click at [305, 474] on h5 "leilani perez" at bounding box center [323, 482] width 101 height 16
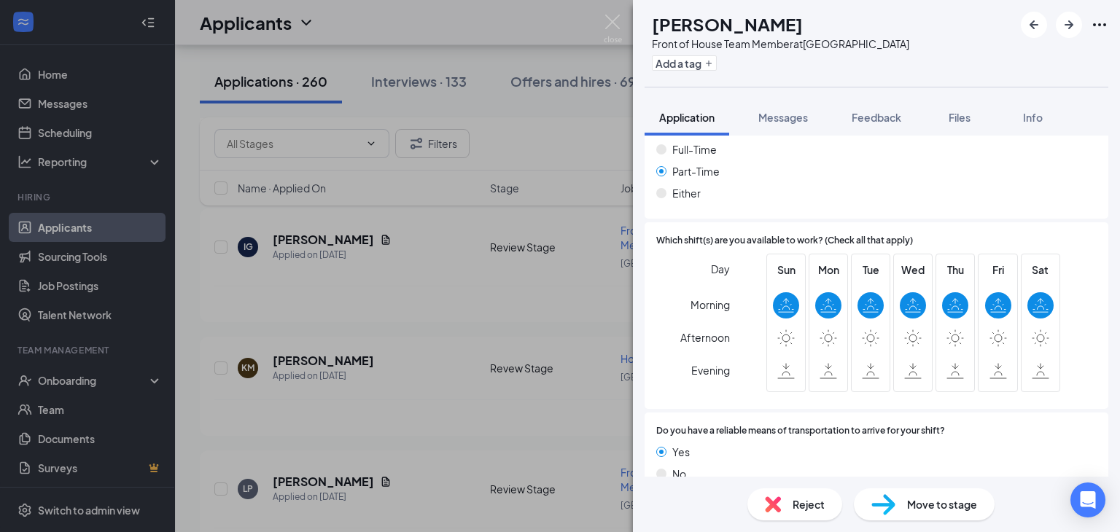
scroll to position [1062, 0]
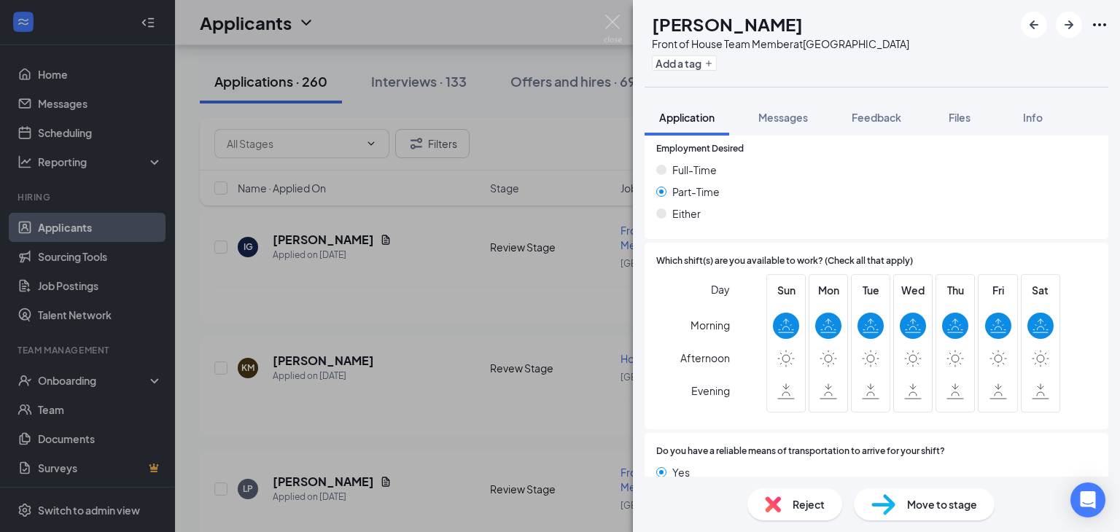
click at [551, 370] on div "LP leilani perez Front of House Team Member at Edinburg Add a tag Application M…" at bounding box center [560, 266] width 1120 height 532
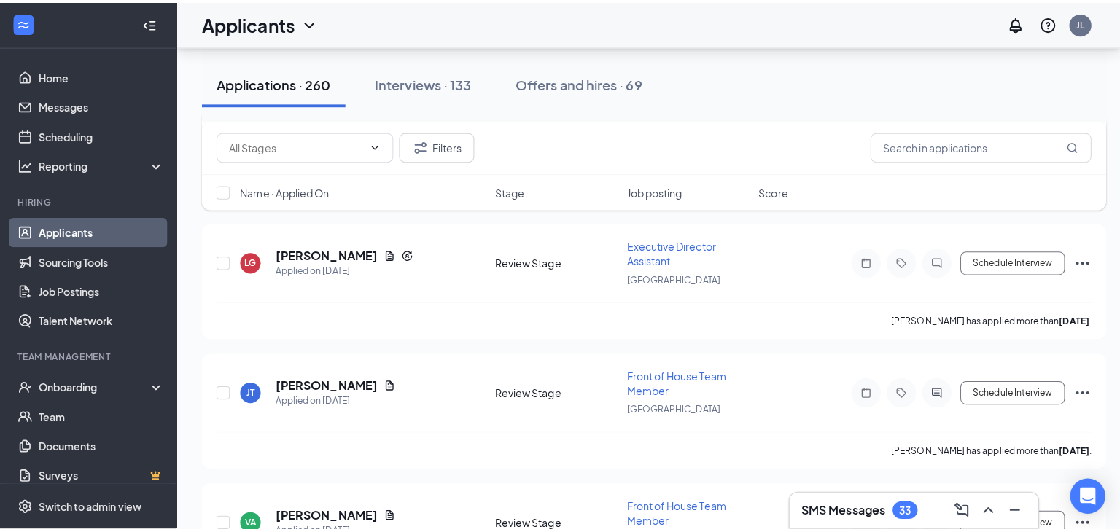
scroll to position [11659, 0]
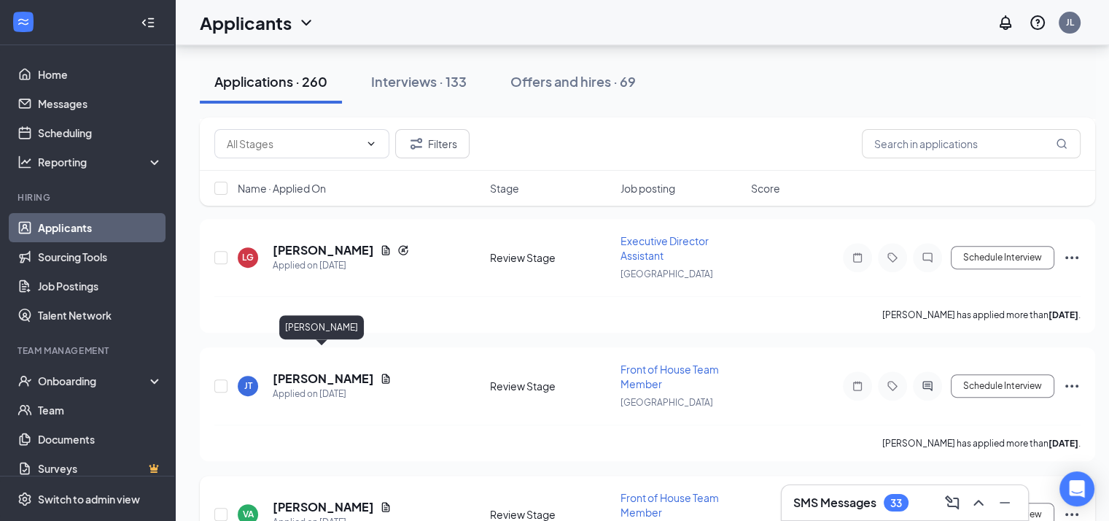
click at [309, 499] on h5 "Valerie Alvarez" at bounding box center [323, 507] width 101 height 16
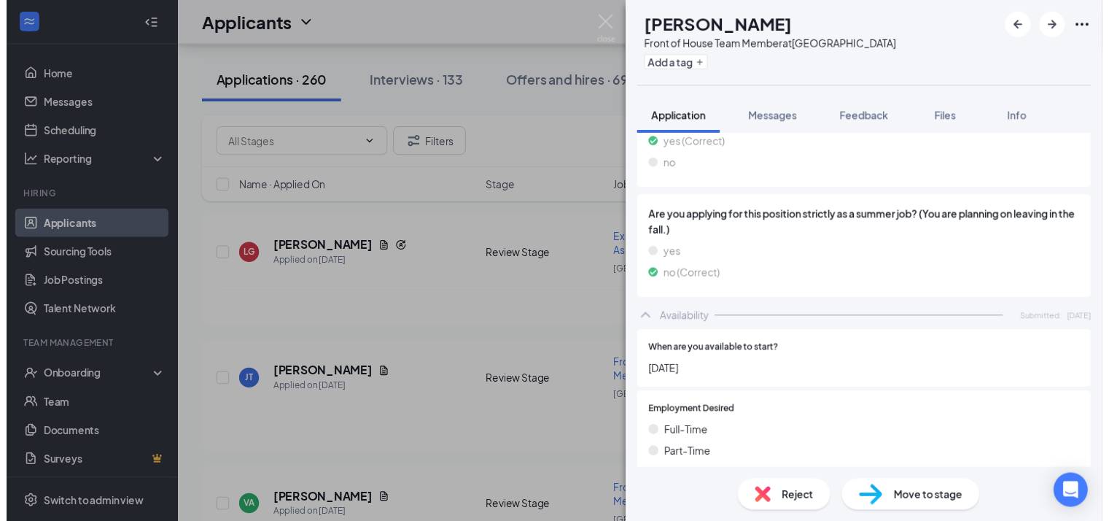
scroll to position [1114, 0]
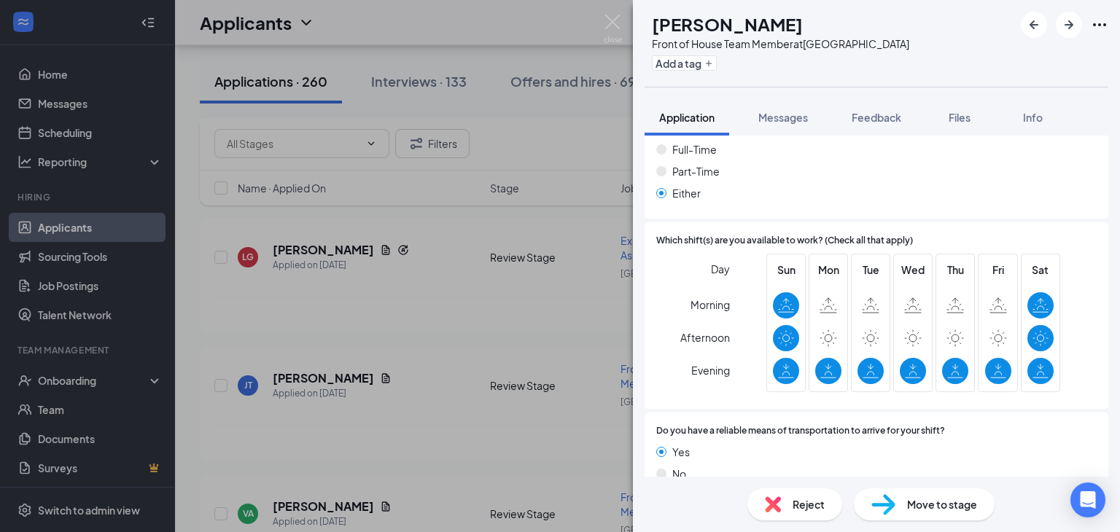
click at [446, 461] on div "VA Valerie Alvarez Front of House Team Member at Edinburg Add a tag Application…" at bounding box center [560, 266] width 1120 height 532
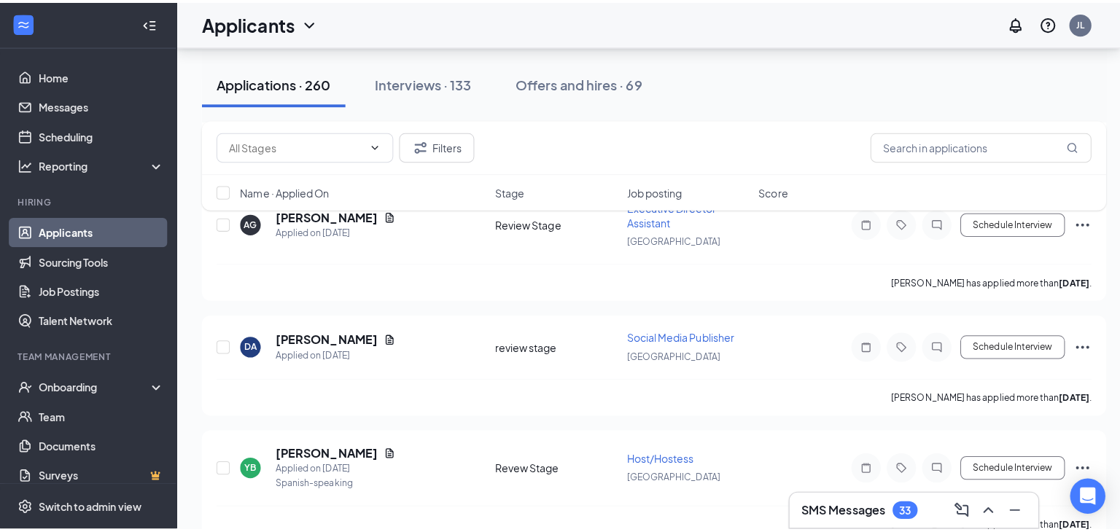
scroll to position [12684, 0]
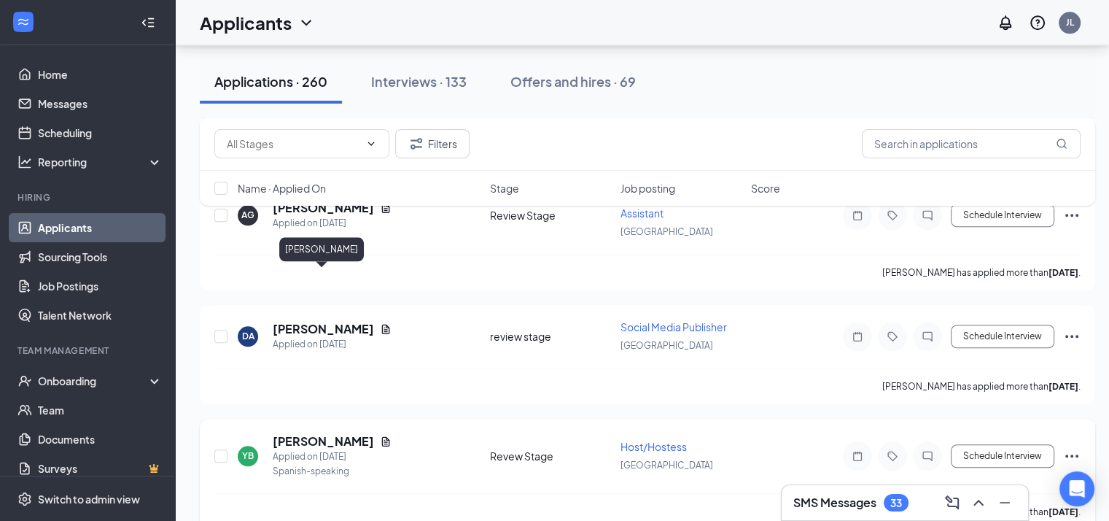
click at [335, 433] on h5 "yvonne briceno" at bounding box center [323, 441] width 101 height 16
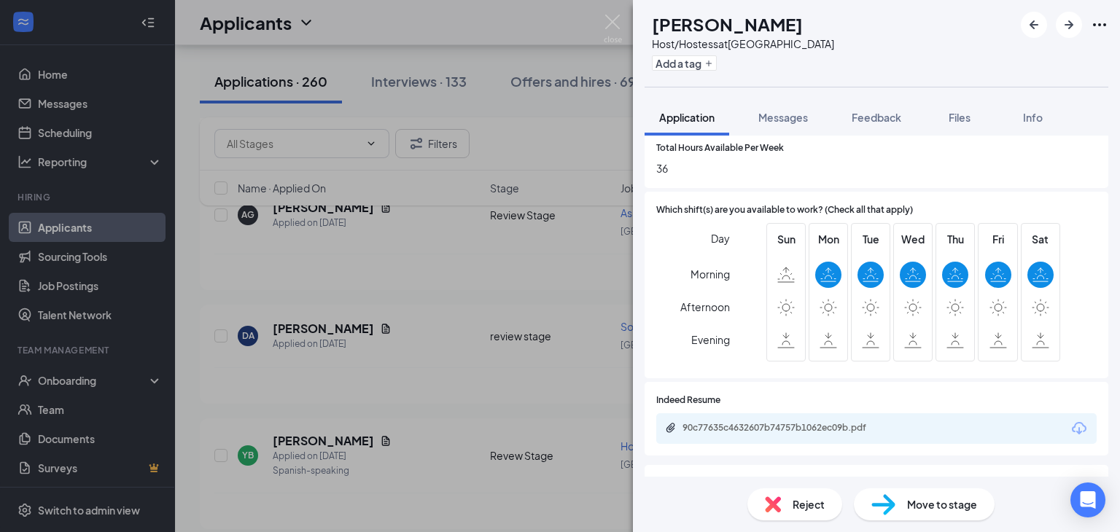
scroll to position [595, 0]
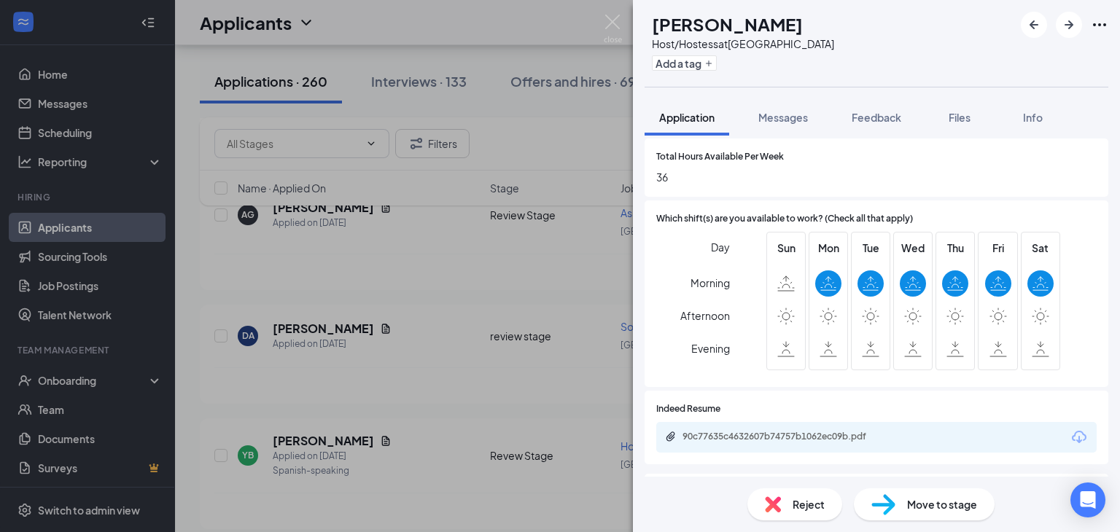
click at [505, 351] on div "YB yvonne briceno Host/Hostess at Edinburg Add a tag Application Messages Feedb…" at bounding box center [560, 266] width 1120 height 532
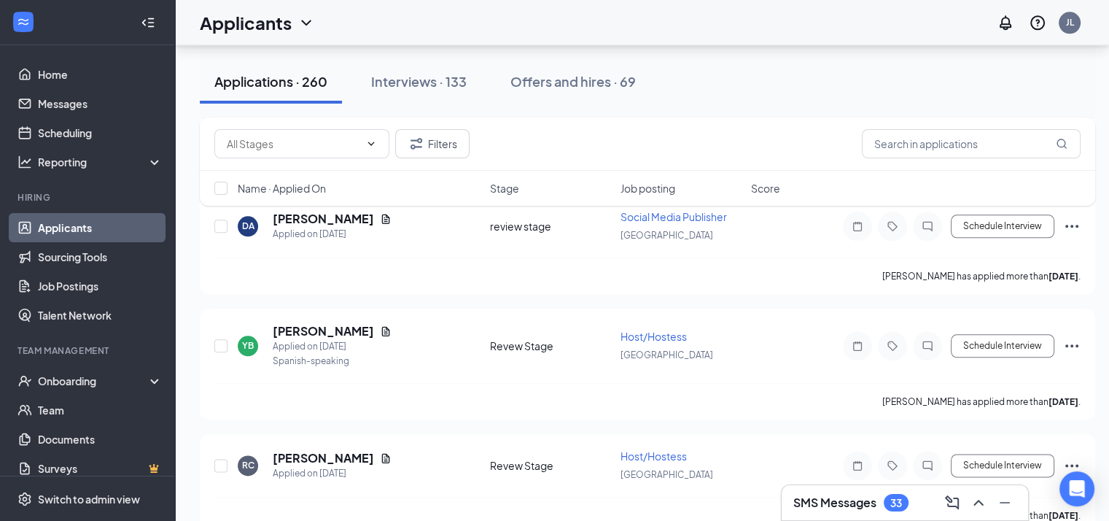
scroll to position [13010, 0]
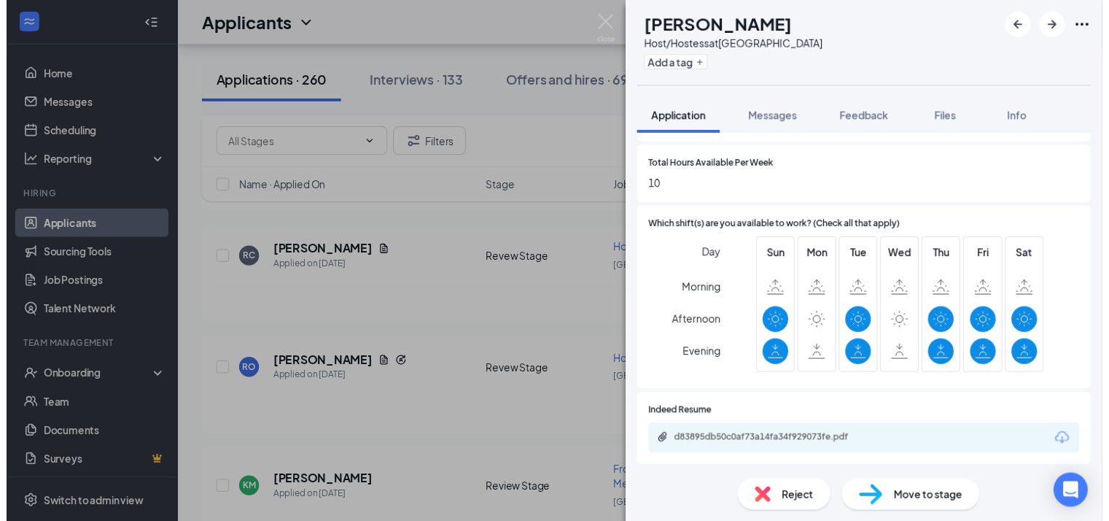
scroll to position [586, 0]
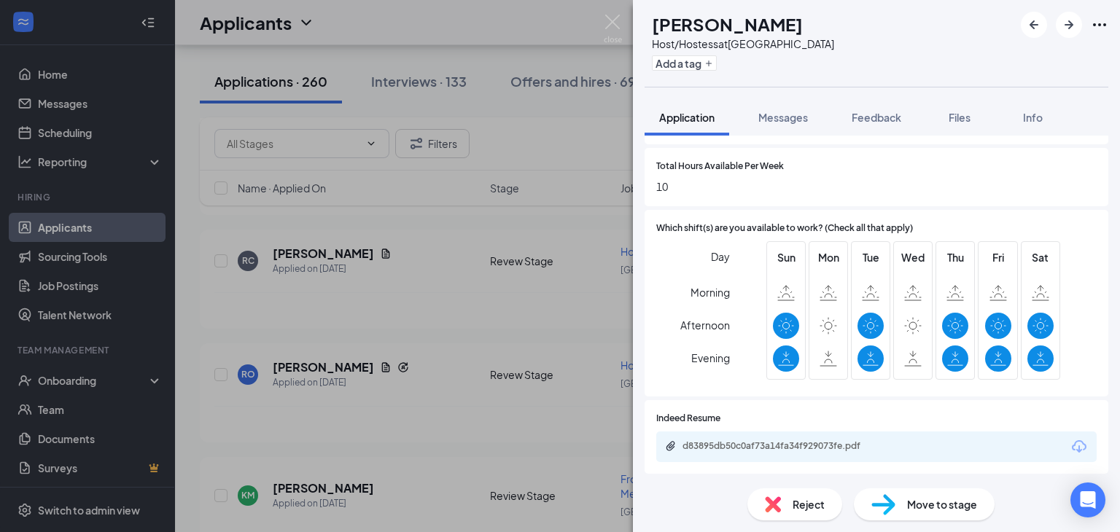
click at [502, 428] on div "AL Aryani Layton Host/Hostess at Edinburg Add a tag Application Messages Feedba…" at bounding box center [560, 266] width 1120 height 532
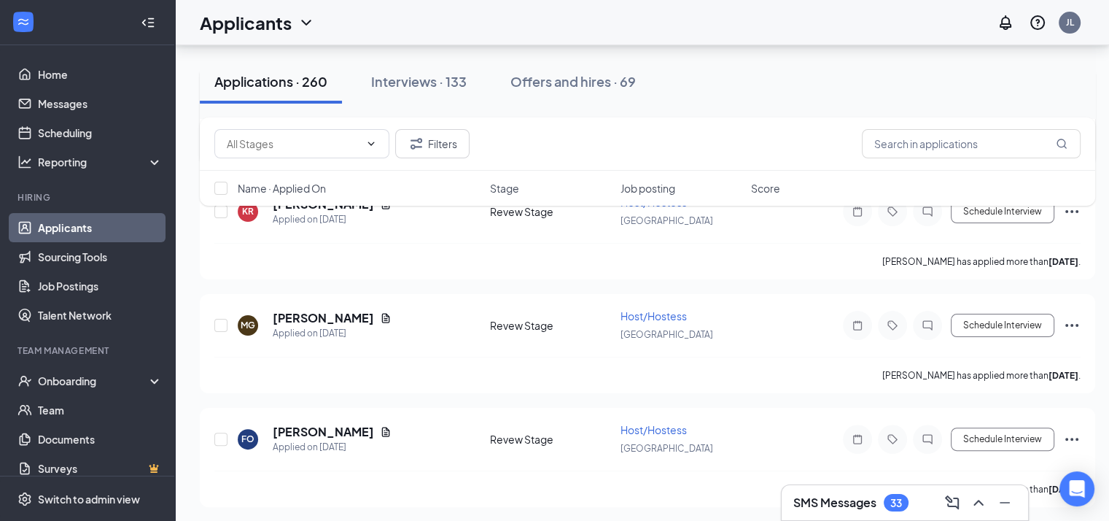
scroll to position [5597, 0]
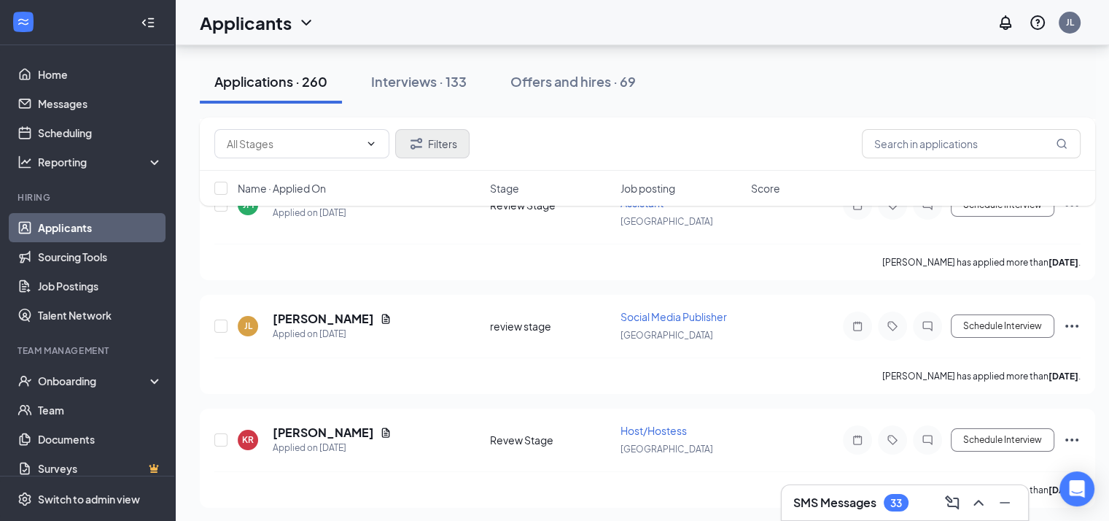
click at [438, 152] on button "Filters" at bounding box center [432, 143] width 74 height 29
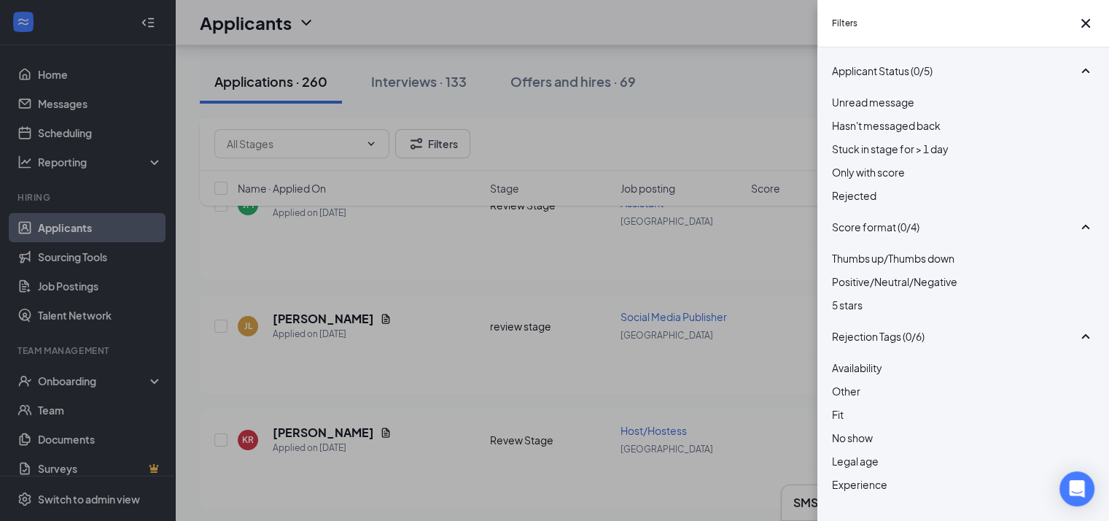
scroll to position [109, 0]
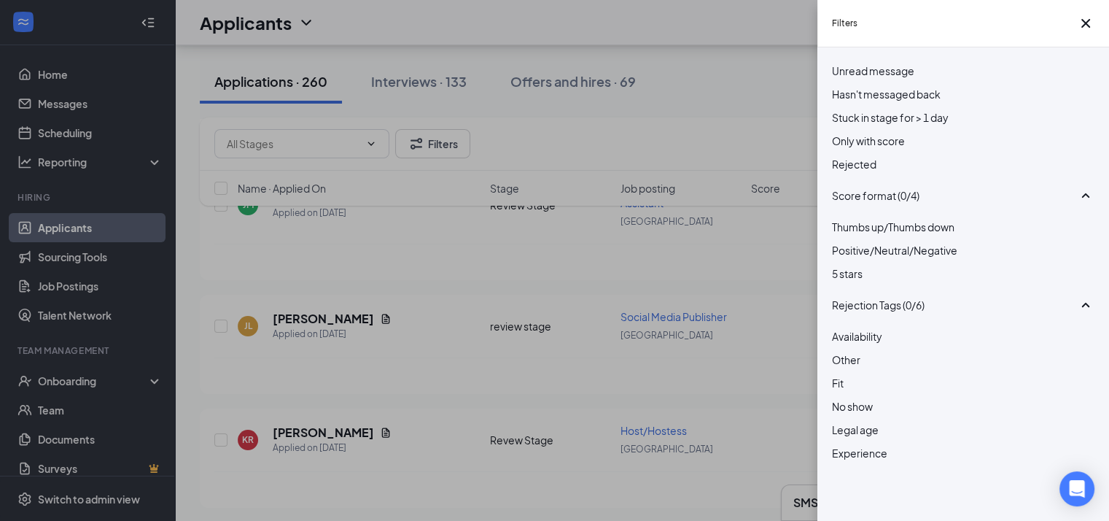
click at [844, 328] on div at bounding box center [963, 328] width 263 height 0
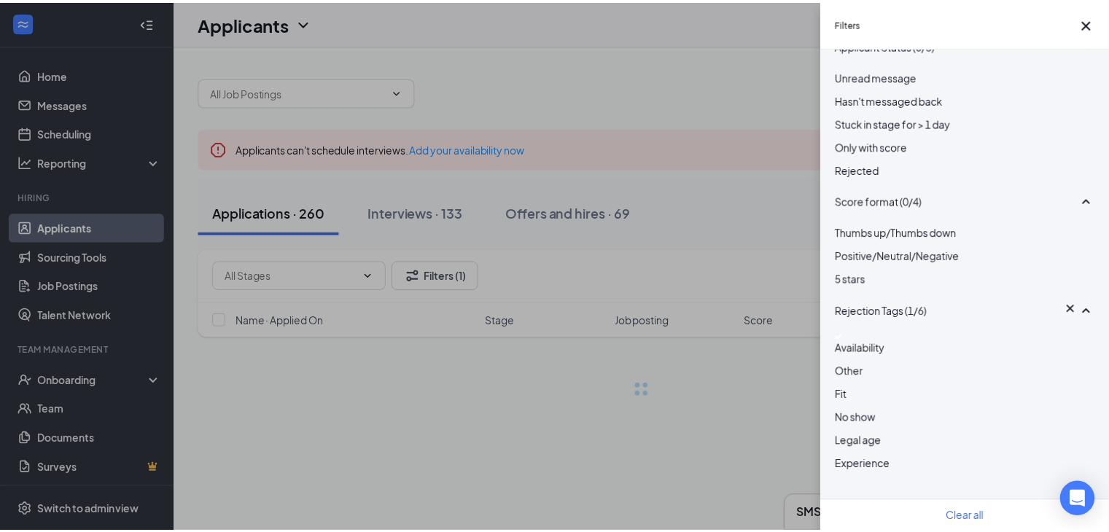
scroll to position [106, 0]
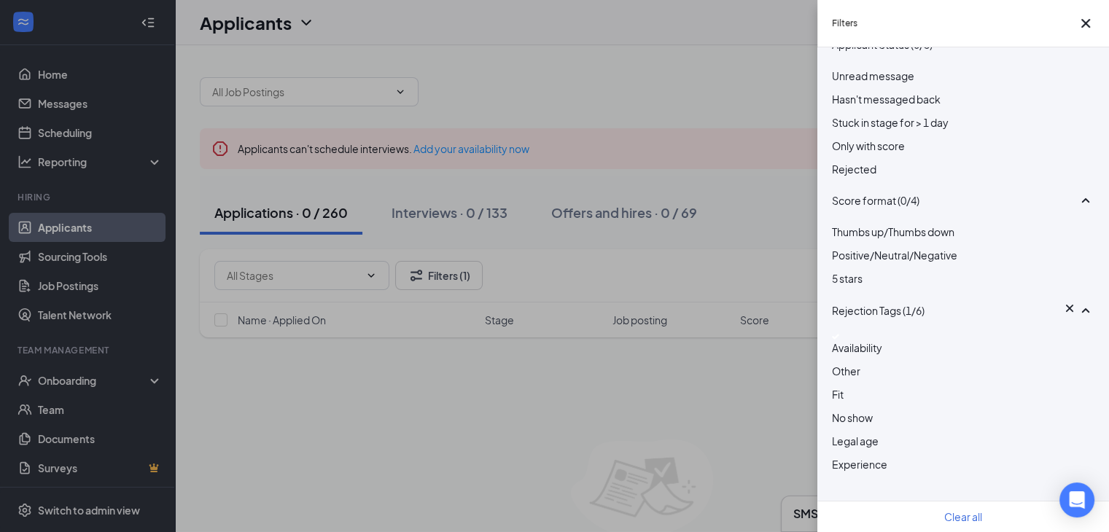
click at [852, 335] on div "Availability" at bounding box center [963, 345] width 263 height 22
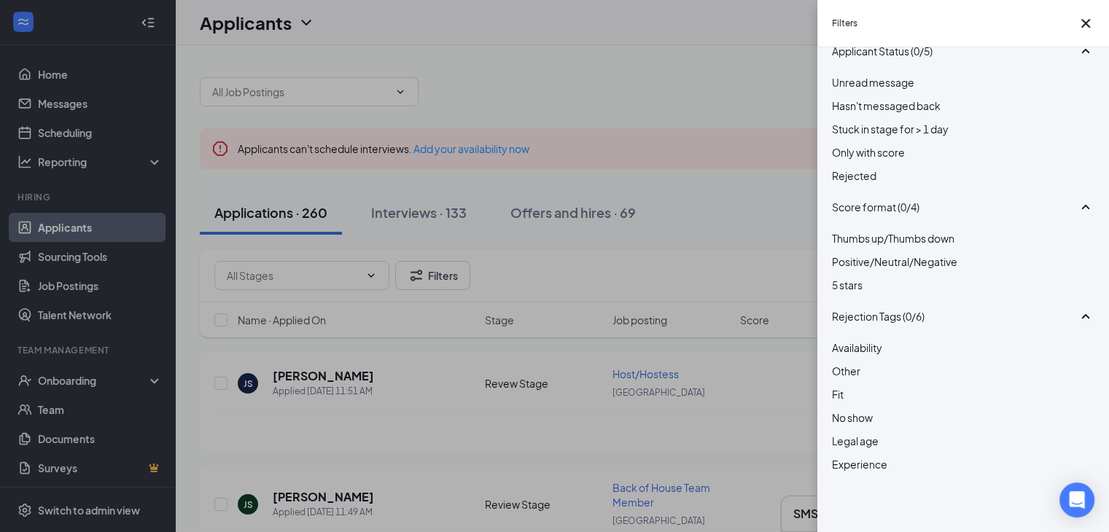
click at [570, 343] on div "Filters Applicant Status (0/5) Unread message Hasn't messaged back Stuck in sta…" at bounding box center [554, 266] width 1109 height 532
click at [429, 411] on div "Filters Applicant Status (0/5) Unread message Hasn't messaged back Stuck in sta…" at bounding box center [554, 266] width 1109 height 532
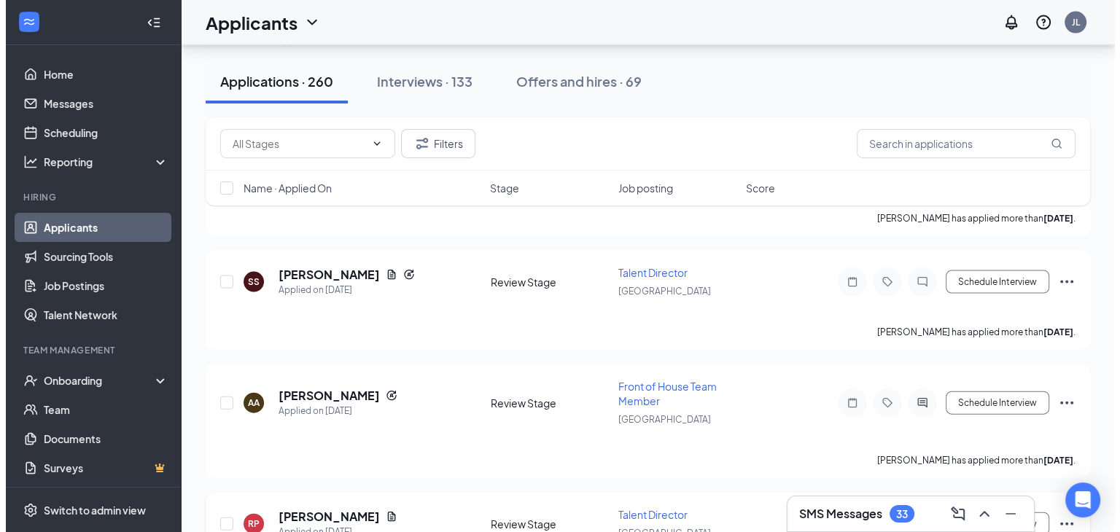
scroll to position [8697, 0]
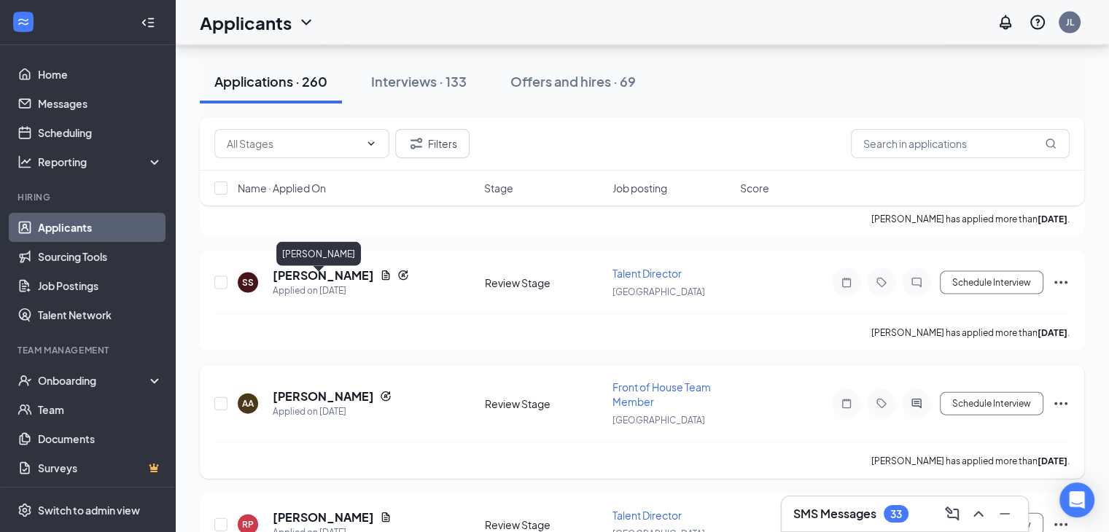
click at [312, 389] on h5 "[PERSON_NAME]" at bounding box center [323, 397] width 101 height 16
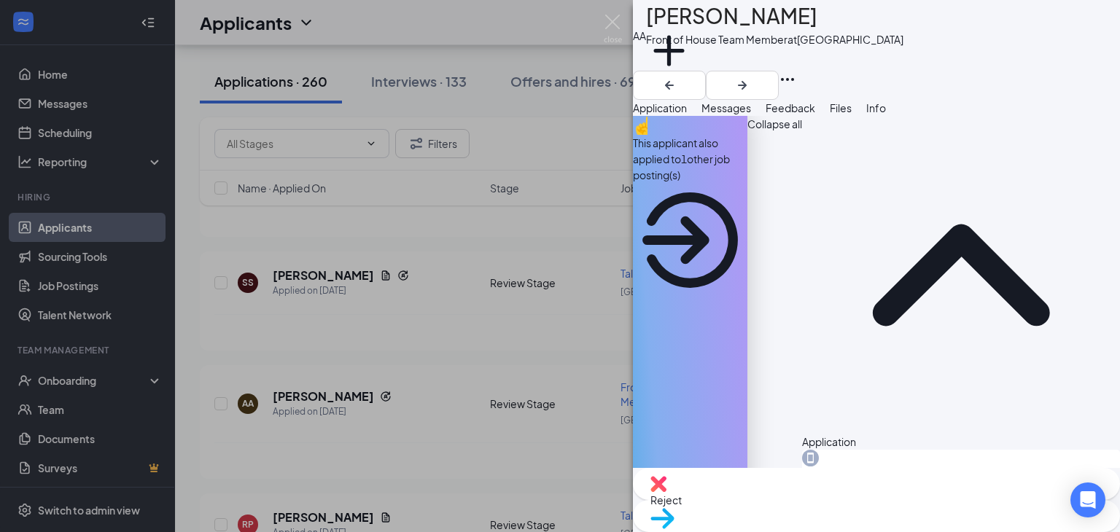
click at [586, 298] on div "AA [PERSON_NAME] Front of House Team Member at [GEOGRAPHIC_DATA] Add a tag Appl…" at bounding box center [560, 266] width 1120 height 532
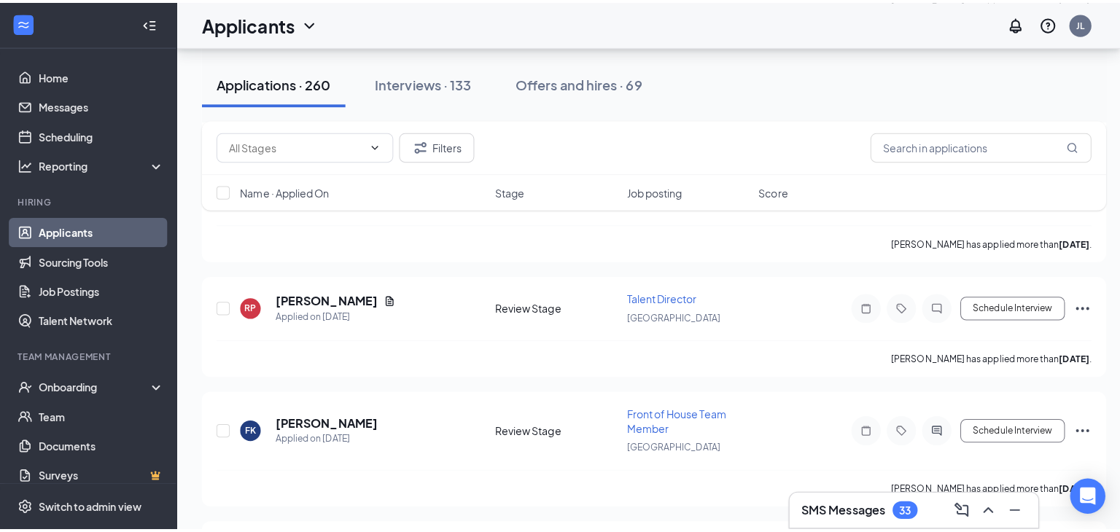
scroll to position [8952, 0]
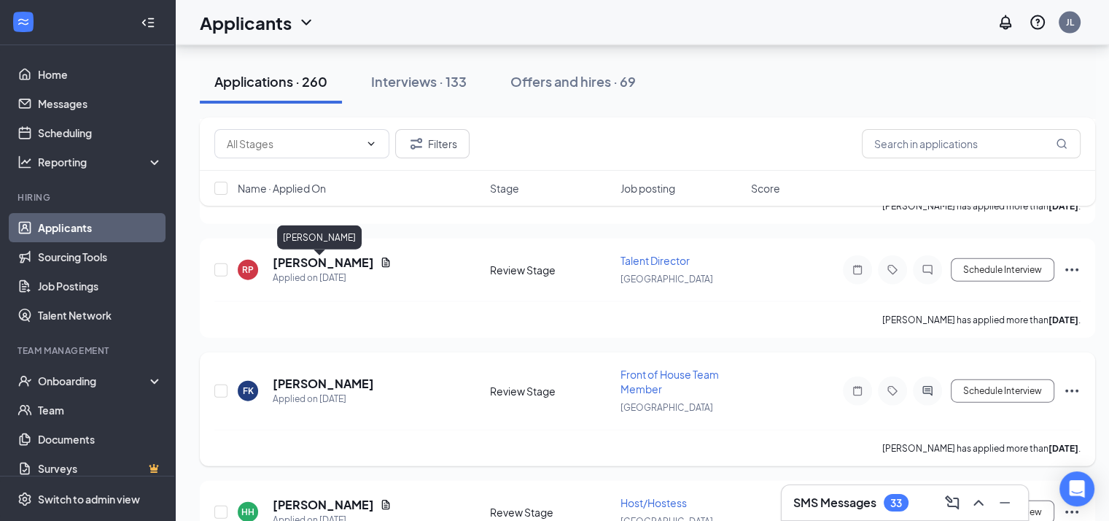
click at [318, 376] on h5 "[PERSON_NAME]" at bounding box center [323, 384] width 101 height 16
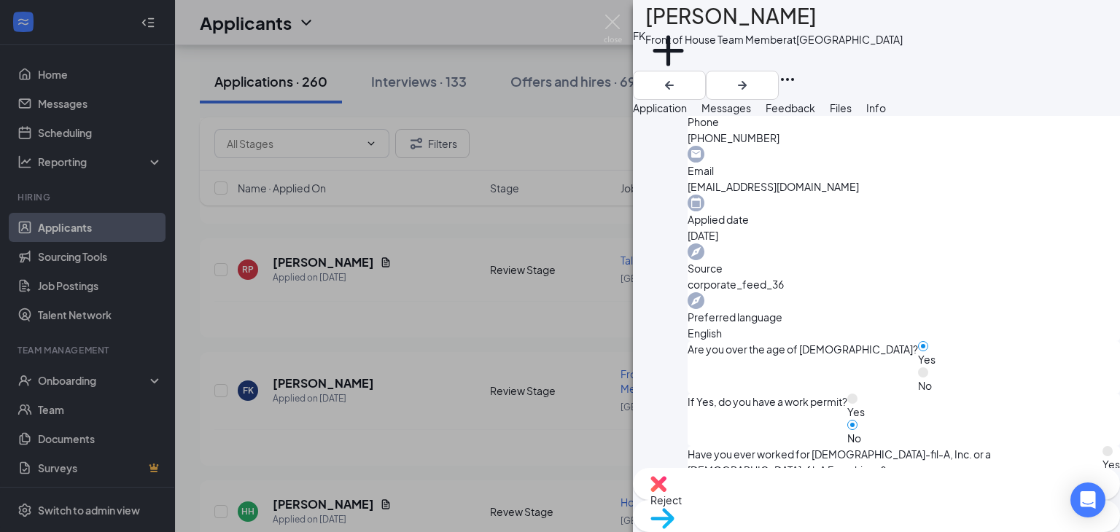
scroll to position [415, 0]
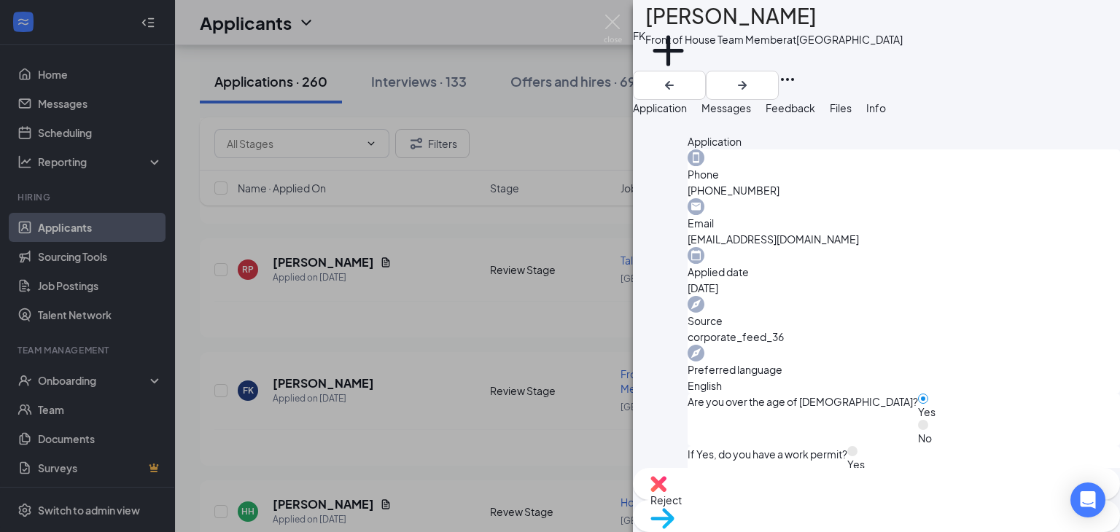
click at [501, 378] on div "FK [PERSON_NAME] Front of House Team Member at [GEOGRAPHIC_DATA] Add a tag Appl…" at bounding box center [560, 266] width 1120 height 532
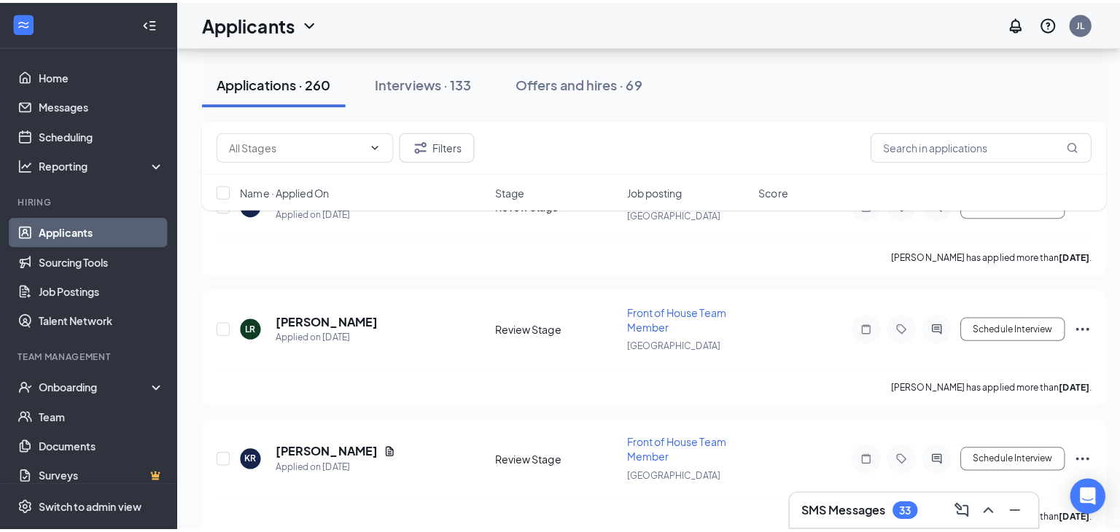
scroll to position [9508, 0]
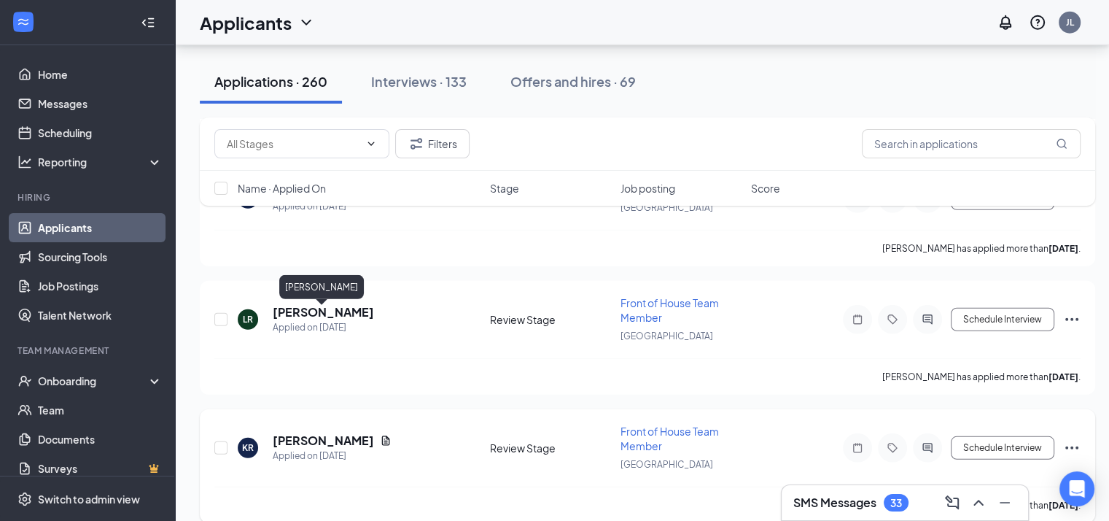
click at [344, 432] on h5 "Kristen Ramirez" at bounding box center [323, 440] width 101 height 16
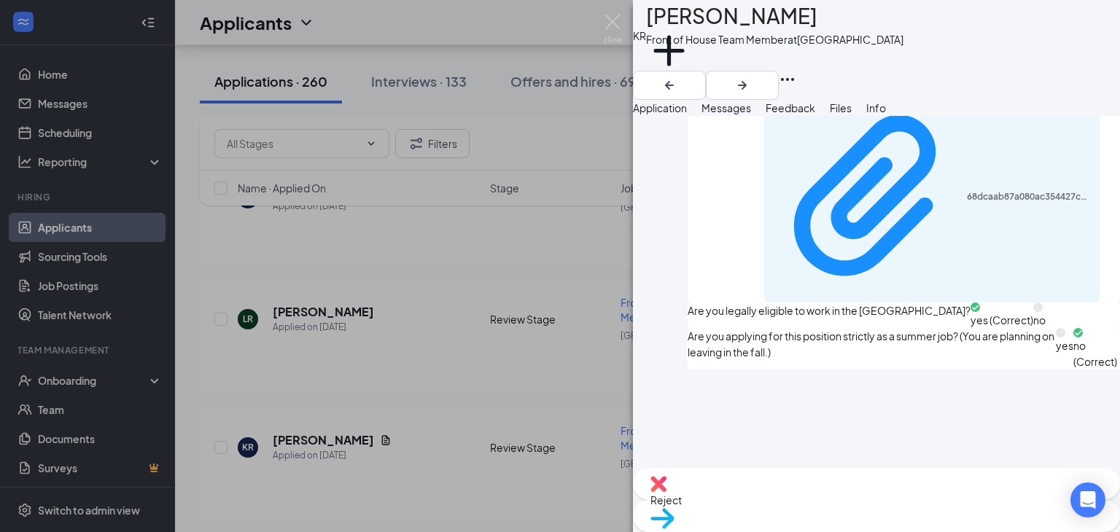
scroll to position [1001, 0]
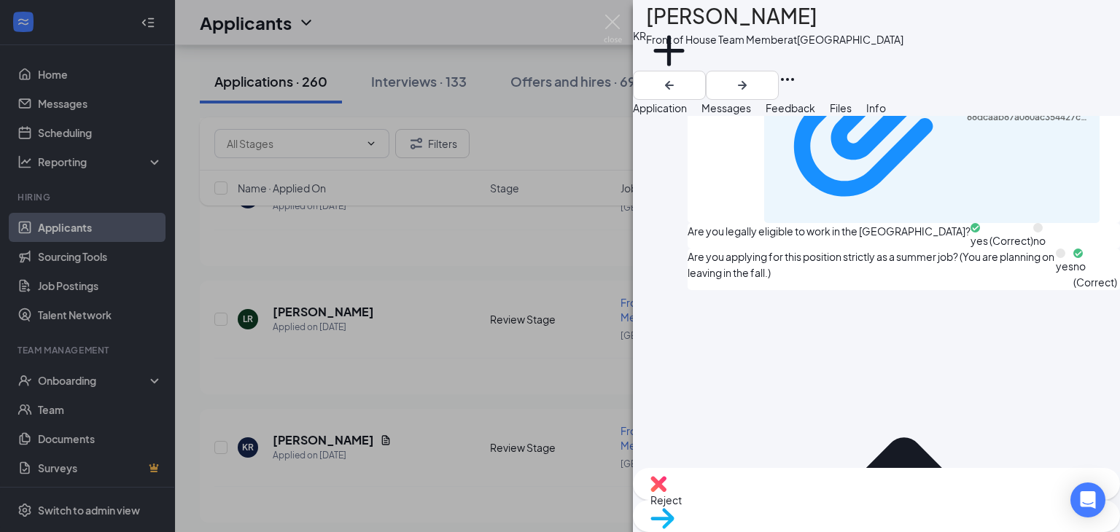
click at [554, 354] on div "KR Kristen Ramirez Front of House Team Member at Edinburg Add a tag Application…" at bounding box center [560, 266] width 1120 height 532
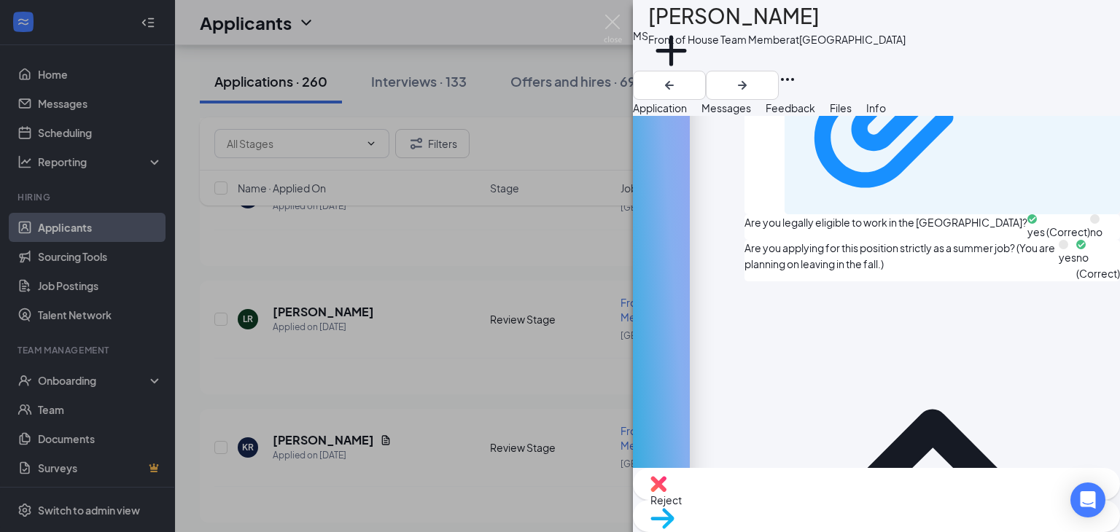
scroll to position [1068, 0]
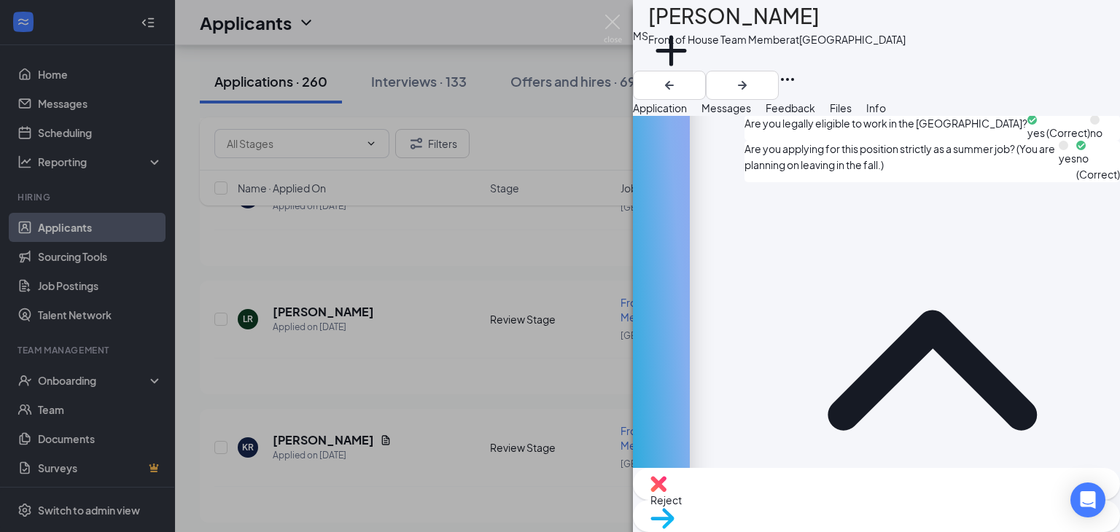
click at [537, 423] on div "MS Magaly Saenz Front of House Team Member at Edinburg Add a tag Application Me…" at bounding box center [560, 266] width 1120 height 532
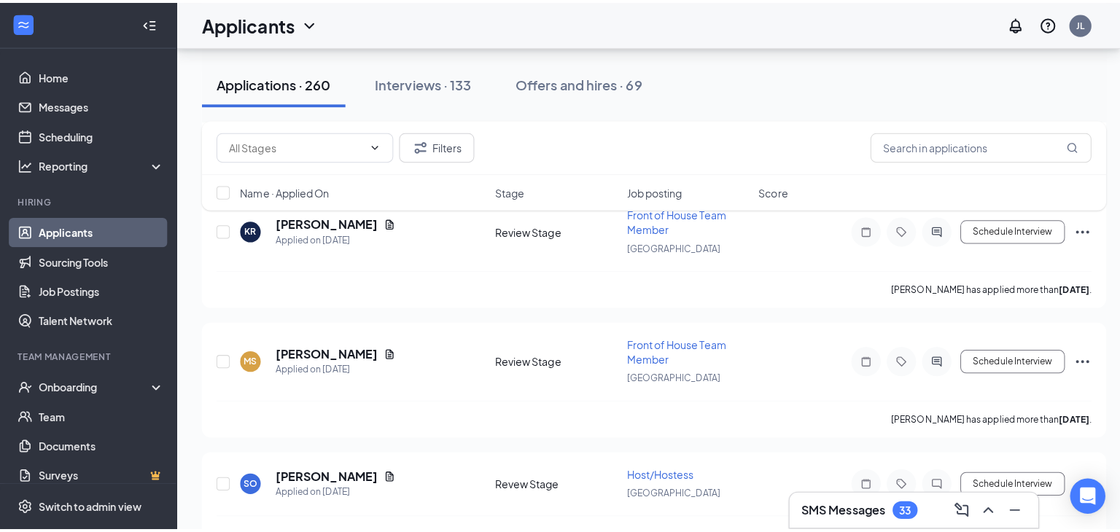
scroll to position [9738, 0]
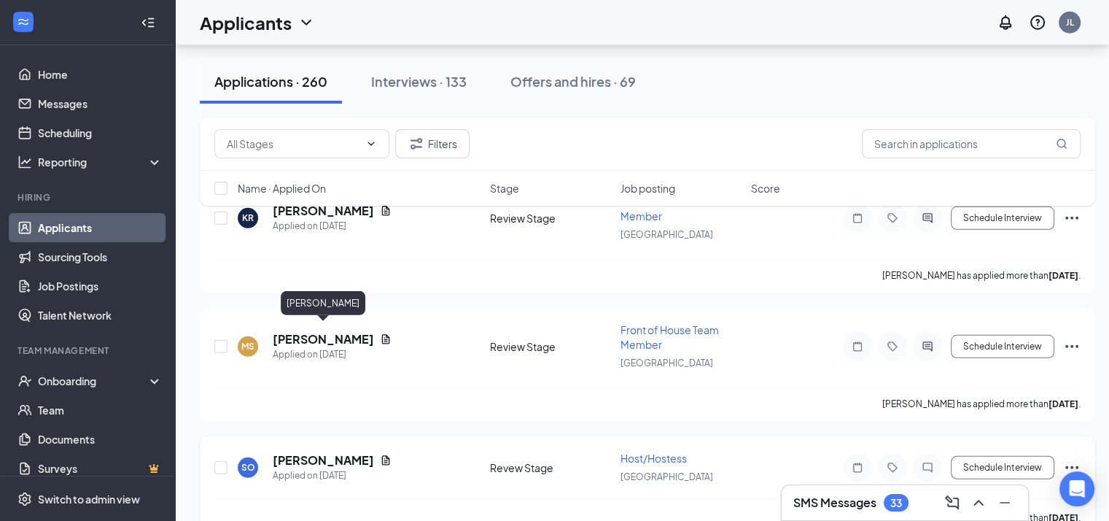
click at [341, 452] on h5 "Samantha Oldham" at bounding box center [323, 460] width 101 height 16
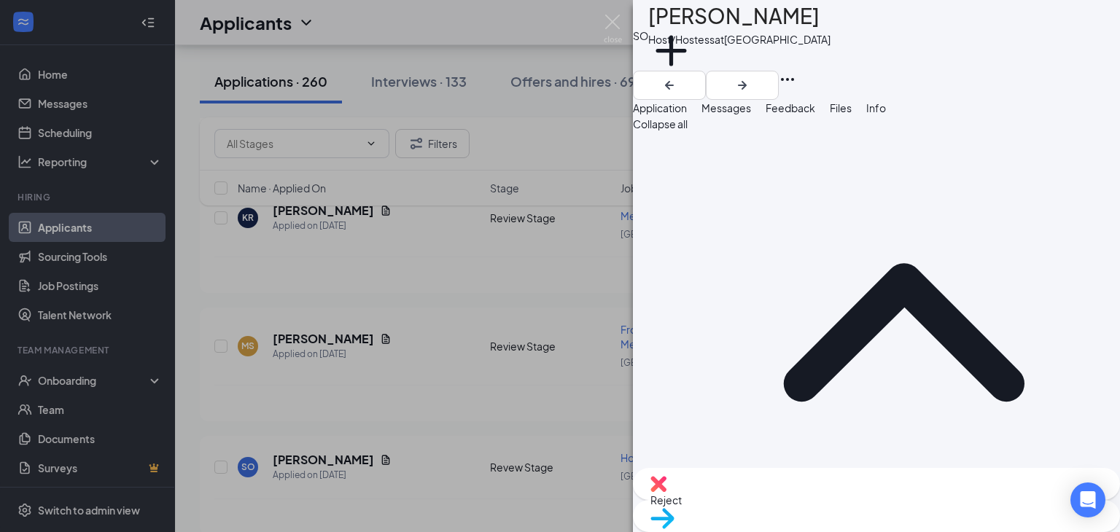
click at [472, 374] on div "SO Samantha Oldham Host/Hostess at Edinburg Add a tag Application Messages Feed…" at bounding box center [560, 266] width 1120 height 532
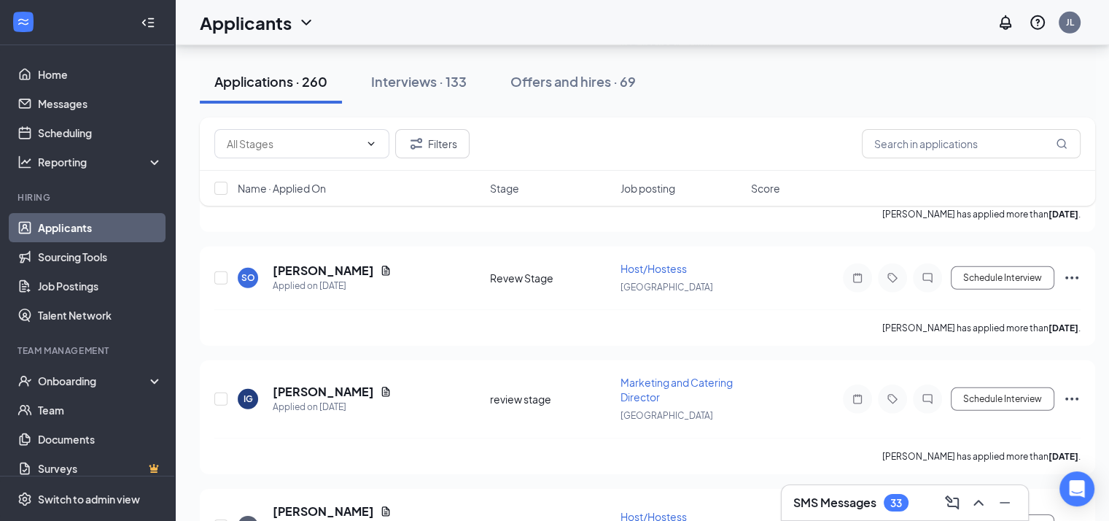
scroll to position [9954, 0]
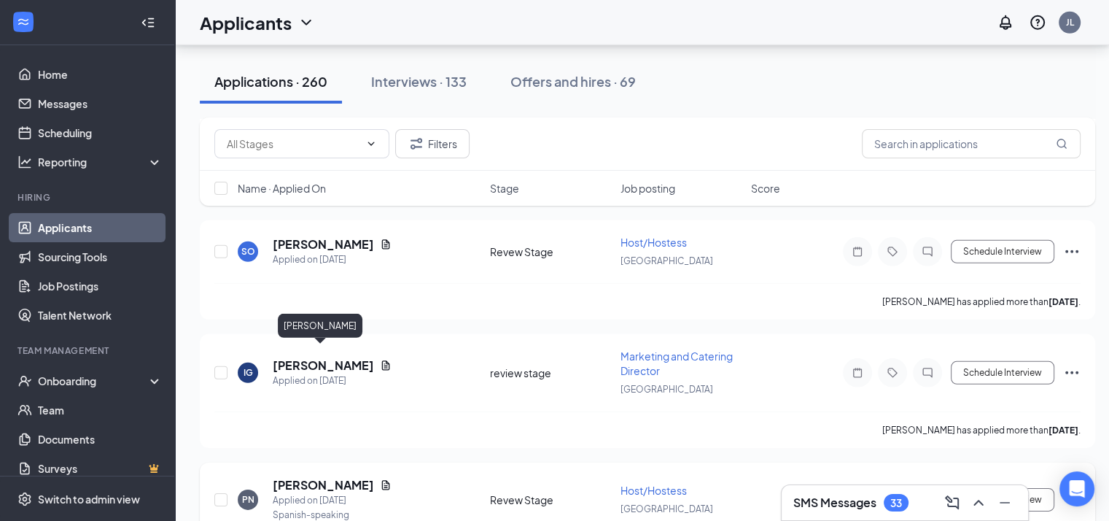
click at [308, 477] on h5 "Paola Narvaez" at bounding box center [323, 485] width 101 height 16
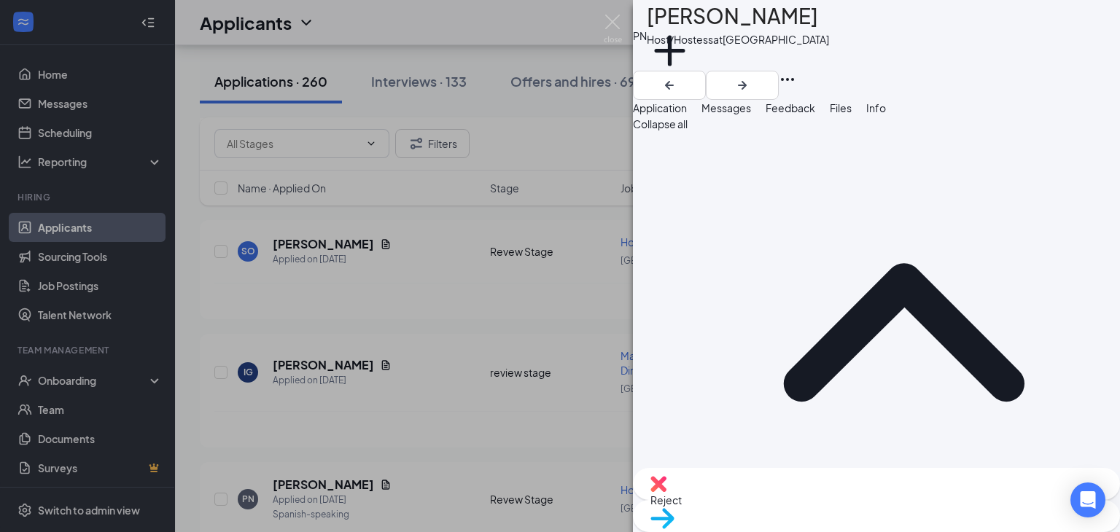
click at [440, 250] on div "PN Paola Narvaez Host/Hostess at Edinburg Add a tag Application Messages Feedba…" at bounding box center [560, 266] width 1120 height 532
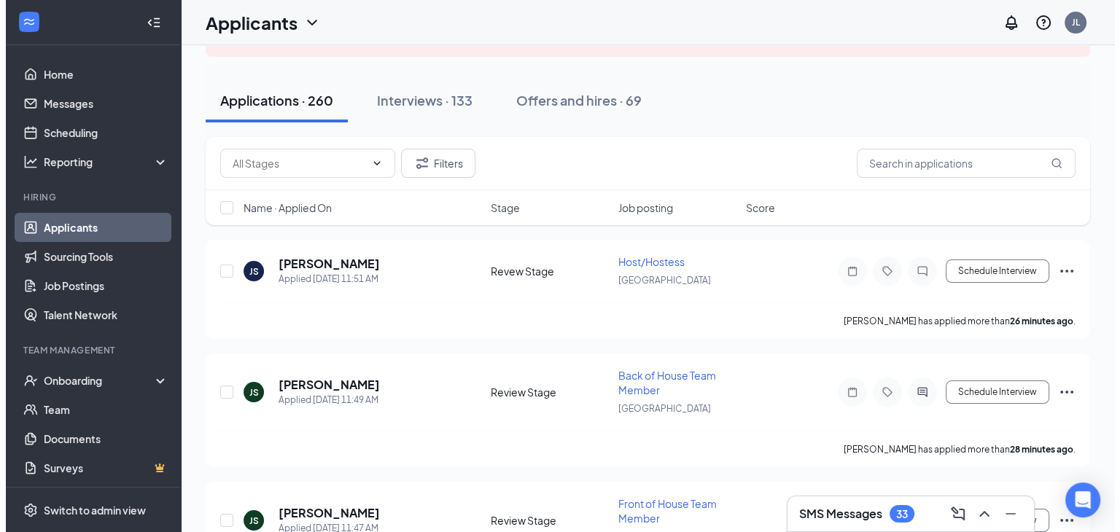
scroll to position [118, 0]
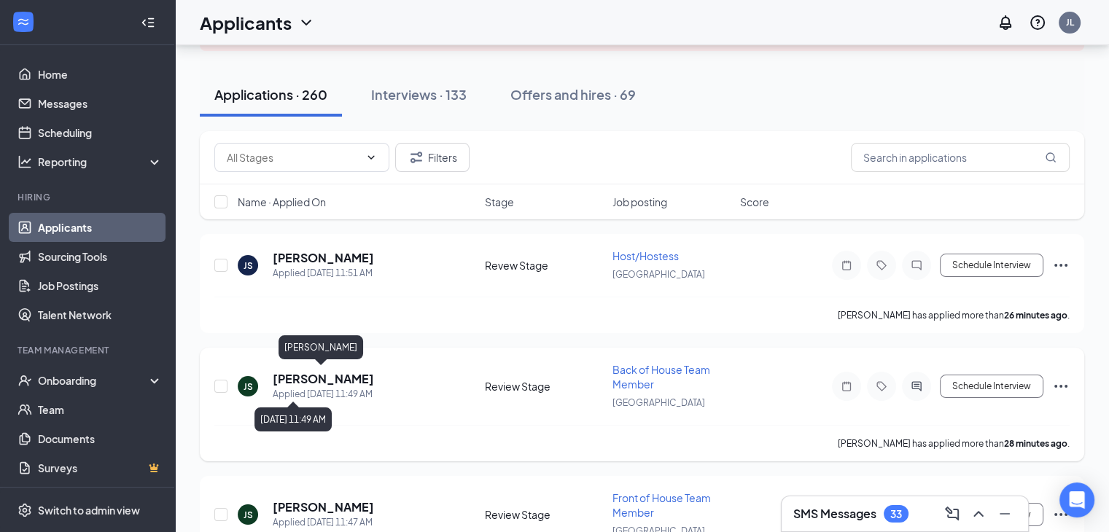
click at [341, 389] on div "Applied [DATE] 11:49 AM" at bounding box center [323, 394] width 101 height 15
click at [341, 382] on h5 "[PERSON_NAME]" at bounding box center [323, 379] width 101 height 16
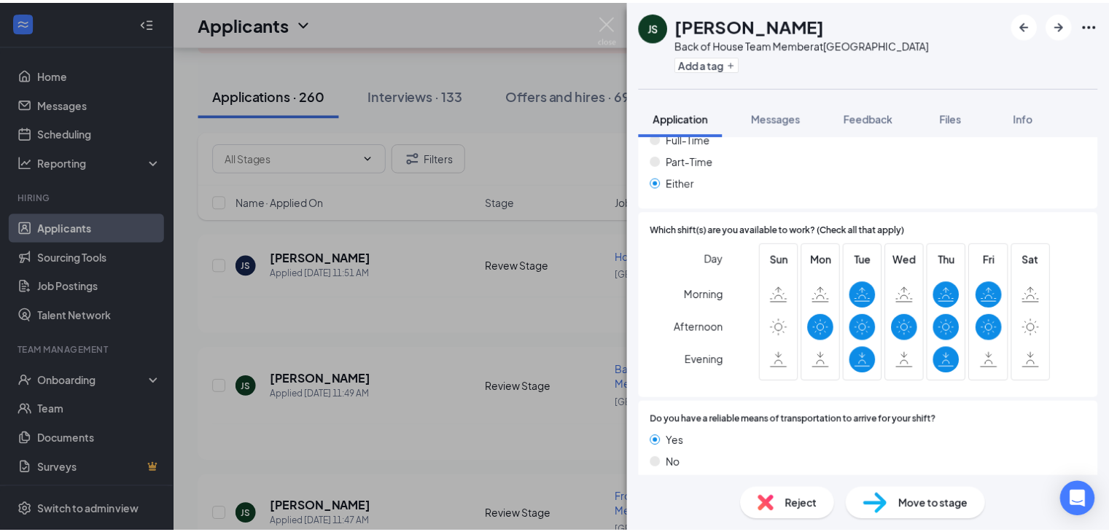
scroll to position [880, 0]
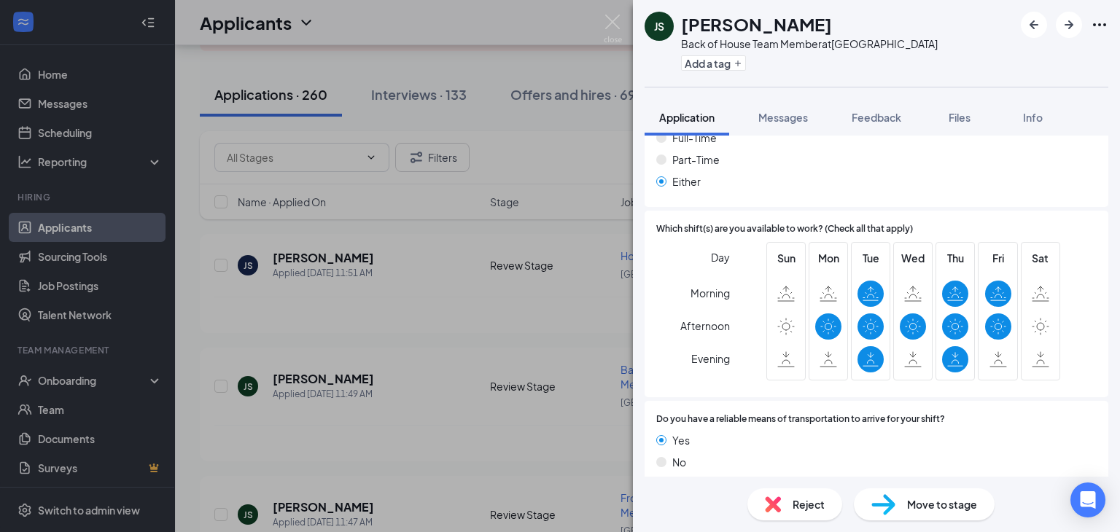
click at [524, 390] on div "[PERSON_NAME] [PERSON_NAME] Back of House Team Member at [GEOGRAPHIC_DATA] Add …" at bounding box center [560, 266] width 1120 height 532
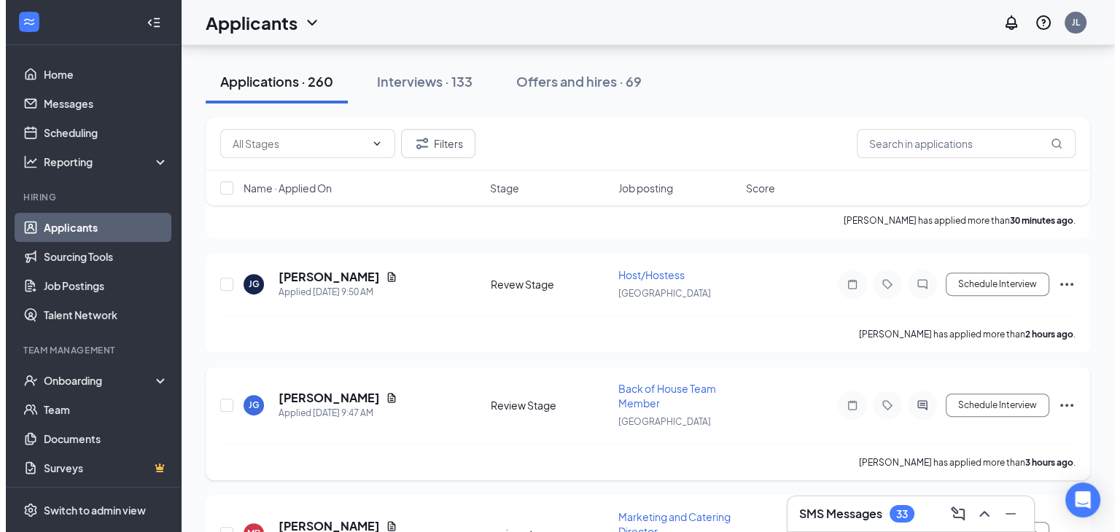
scroll to position [464, 0]
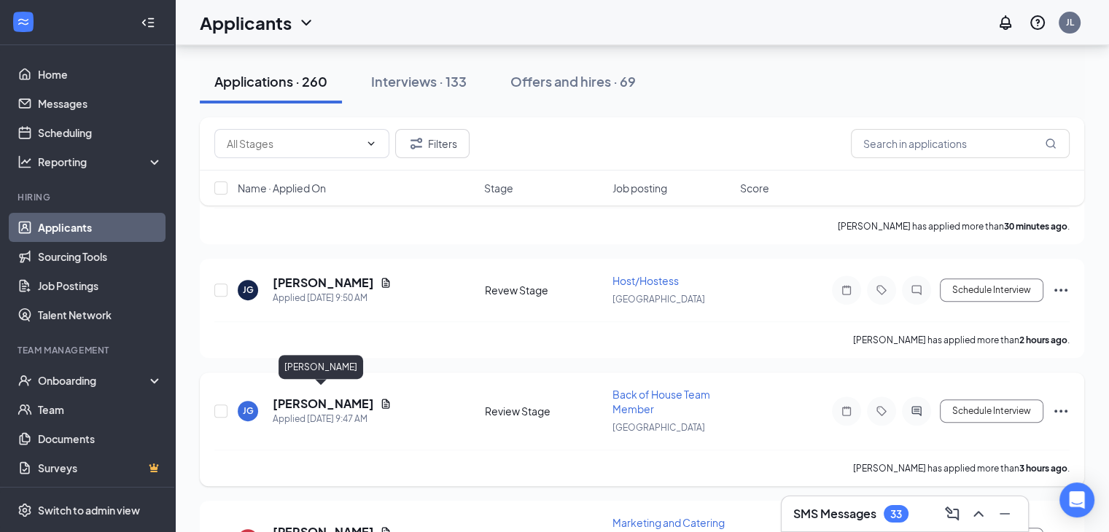
click at [312, 397] on h5 "[PERSON_NAME]" at bounding box center [323, 404] width 101 height 16
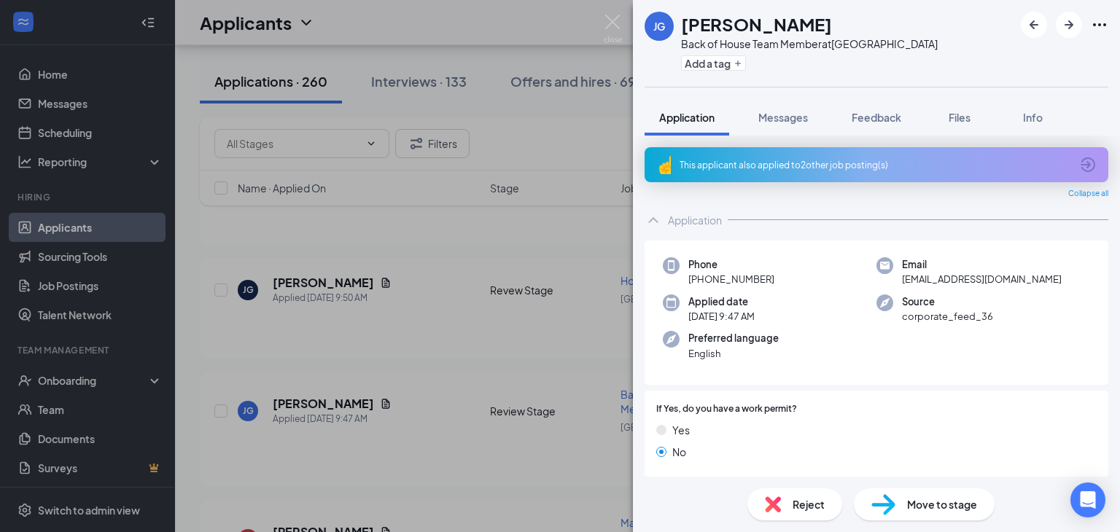
click at [531, 362] on div "[PERSON_NAME] Back of House Team Member at [GEOGRAPHIC_DATA] Add a tag Applicat…" at bounding box center [560, 266] width 1120 height 532
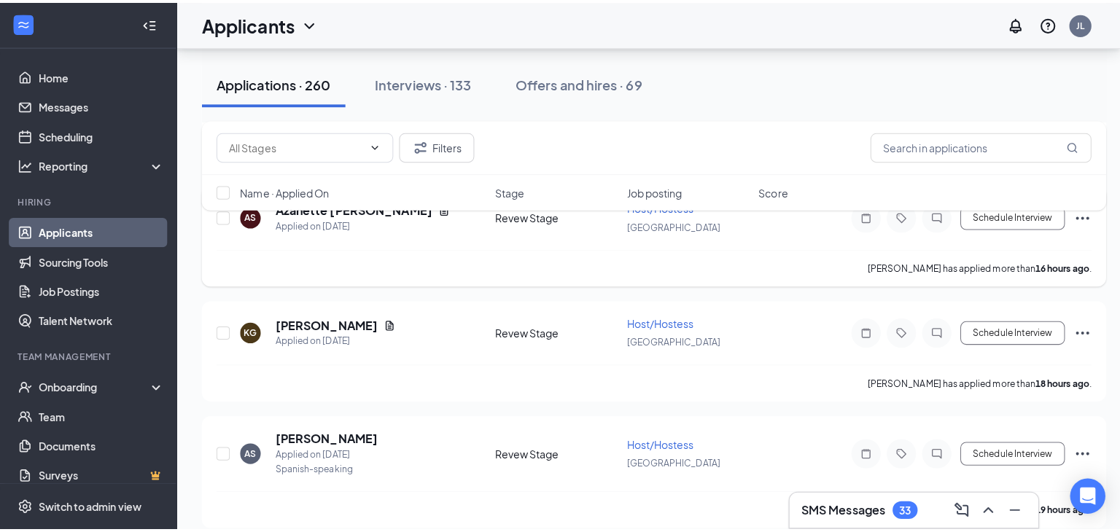
scroll to position [912, 0]
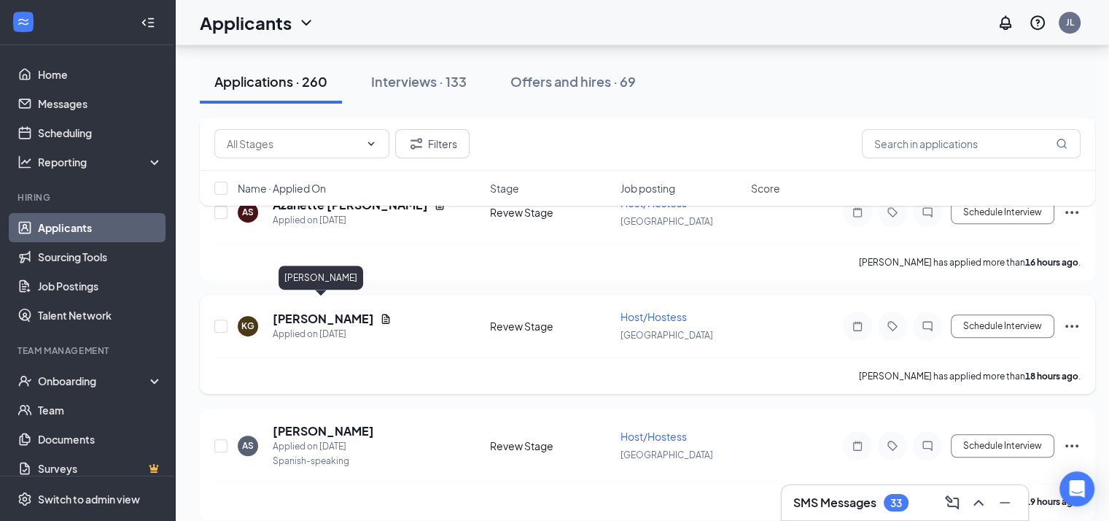
click at [323, 311] on h5 "[PERSON_NAME]" at bounding box center [323, 319] width 101 height 16
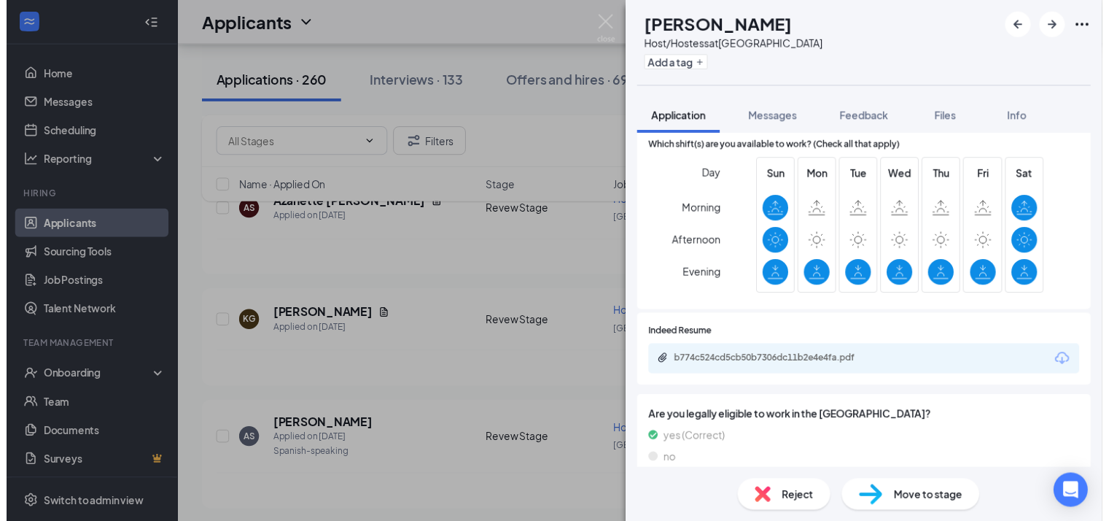
scroll to position [708, 0]
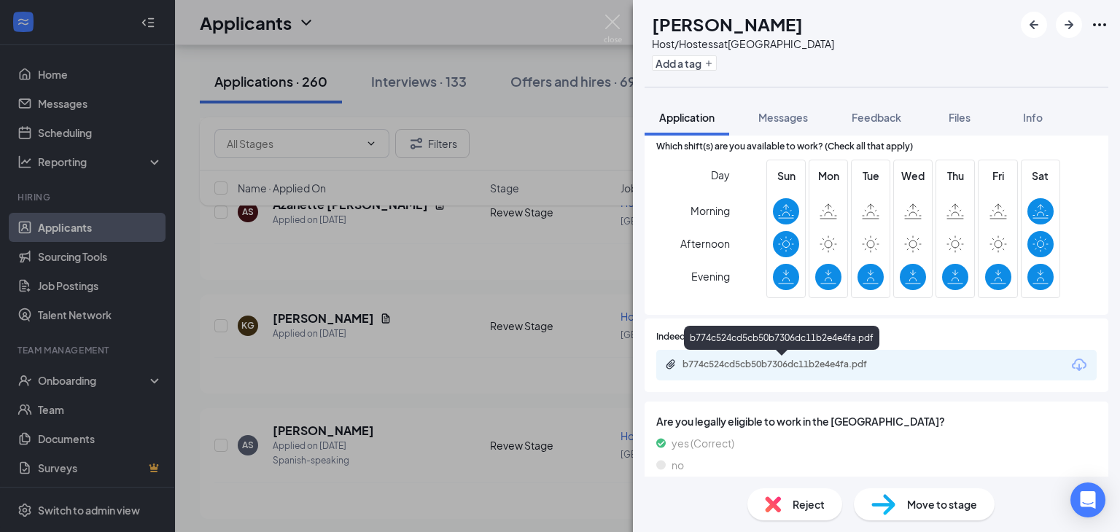
click at [320, 342] on div "KG [PERSON_NAME] Host/Hostess at [GEOGRAPHIC_DATA] Add a tag Application Messag…" at bounding box center [560, 266] width 1120 height 532
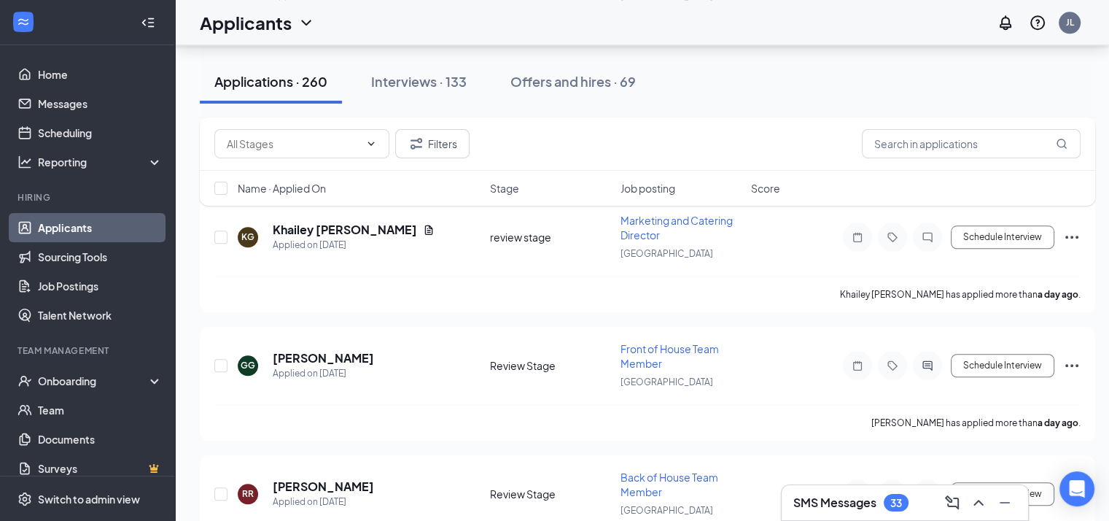
scroll to position [1525, 0]
